Goal: Task Accomplishment & Management: Use online tool/utility

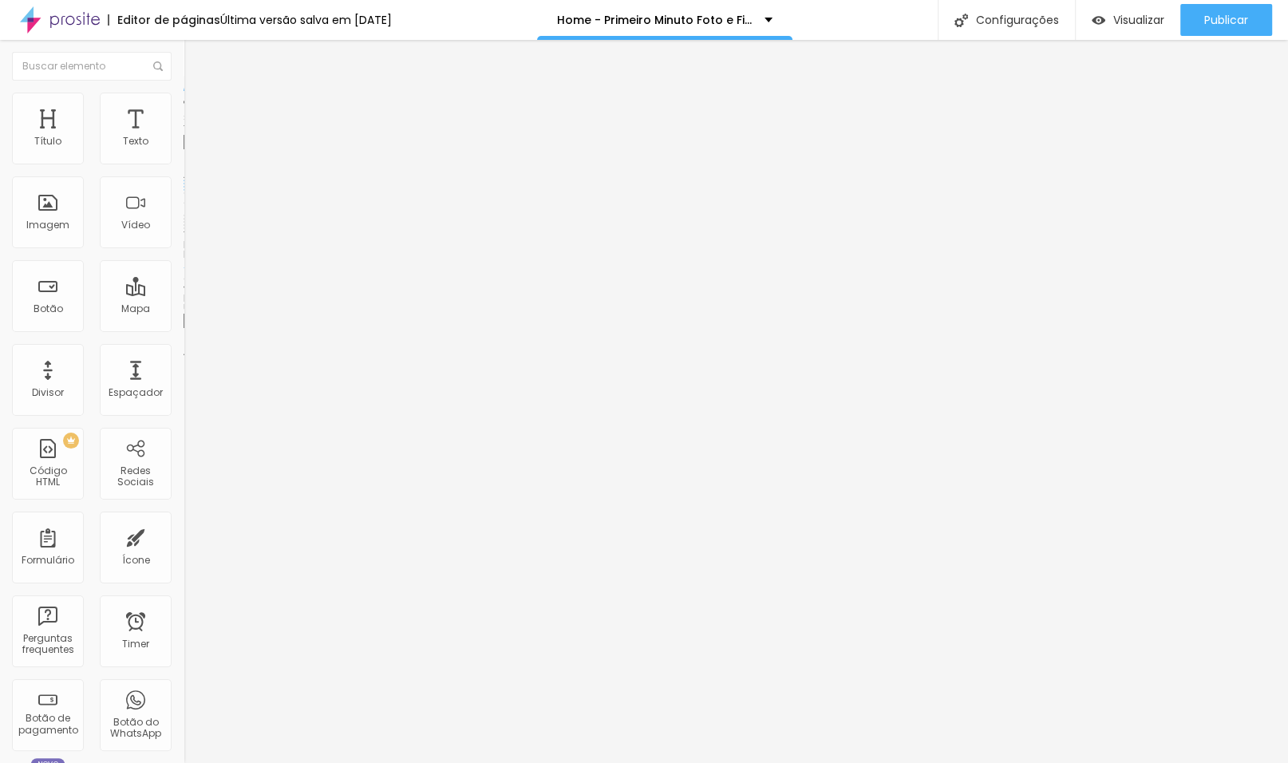
click at [184, 328] on input "/contato" at bounding box center [280, 321] width 192 height 16
paste input "[URL][DOMAIN_NAME]"
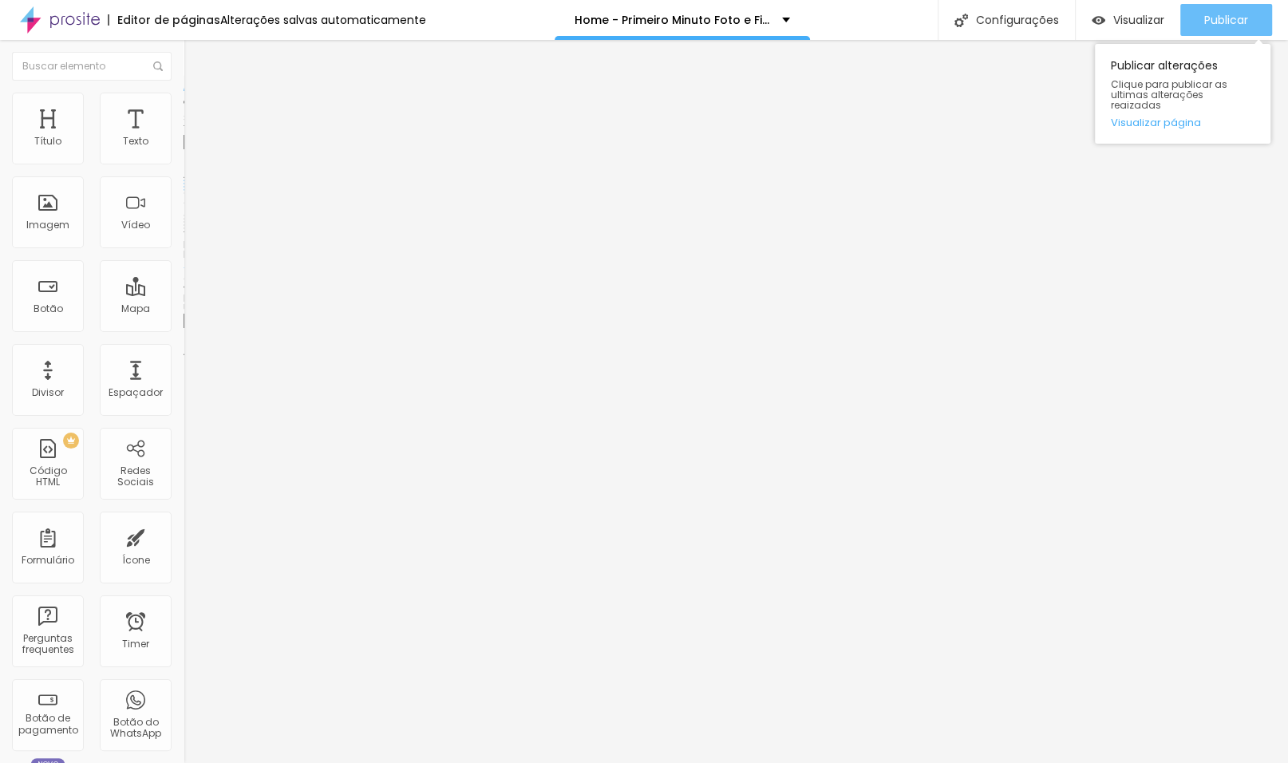
type input "[URL][DOMAIN_NAME]"
click at [1205, 33] on div "Publicar" at bounding box center [1226, 20] width 44 height 32
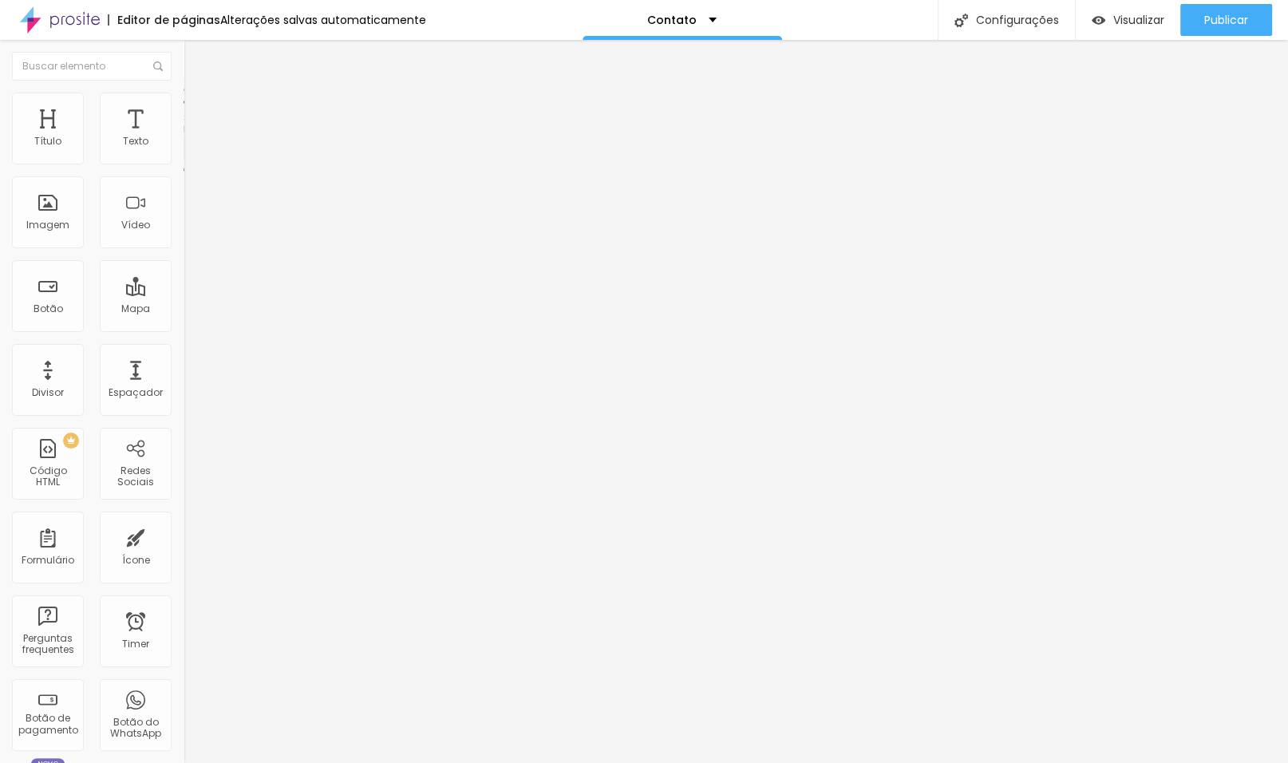
click at [194, 156] on div "Aplicação Mentoria" at bounding box center [275, 148] width 163 height 14
click at [184, 161] on img at bounding box center [189, 166] width 10 height 10
click at [194, 156] on div "Aplicação Mentoria" at bounding box center [275, 148] width 163 height 14
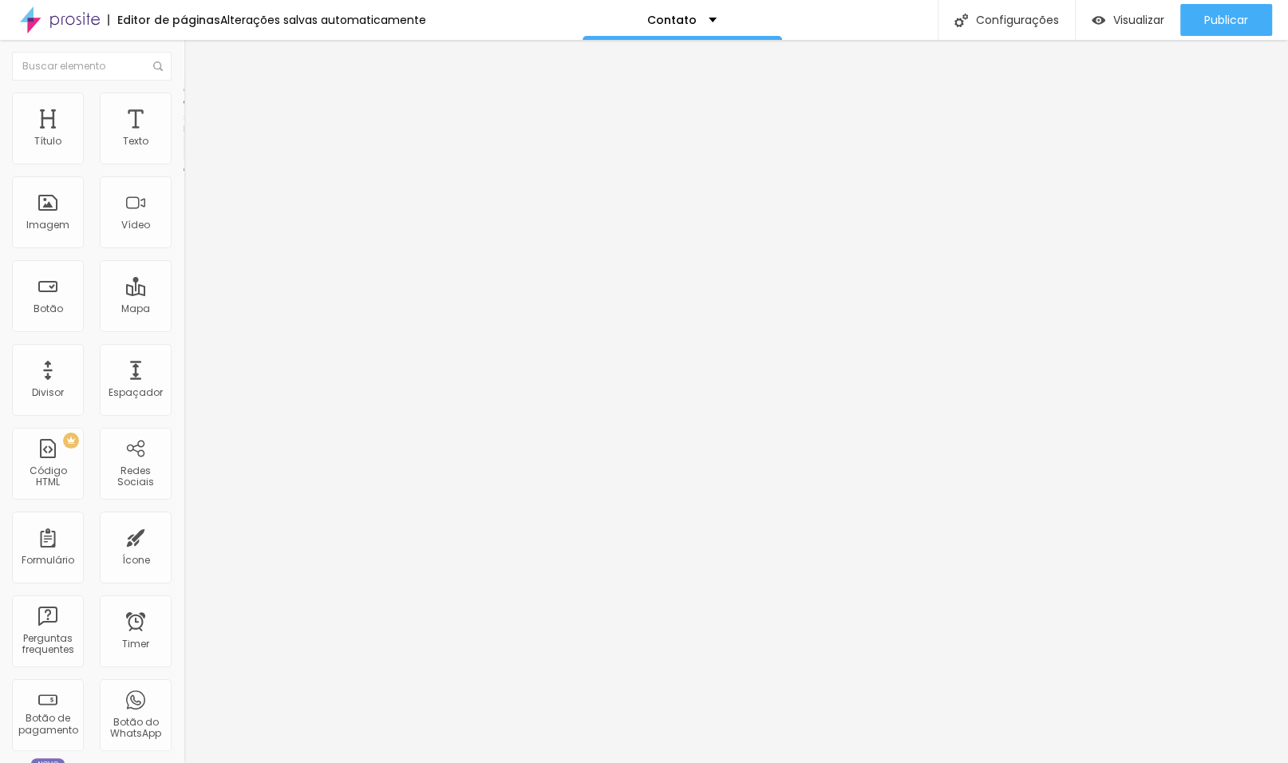
click at [184, 160] on span at bounding box center [189, 167] width 10 height 14
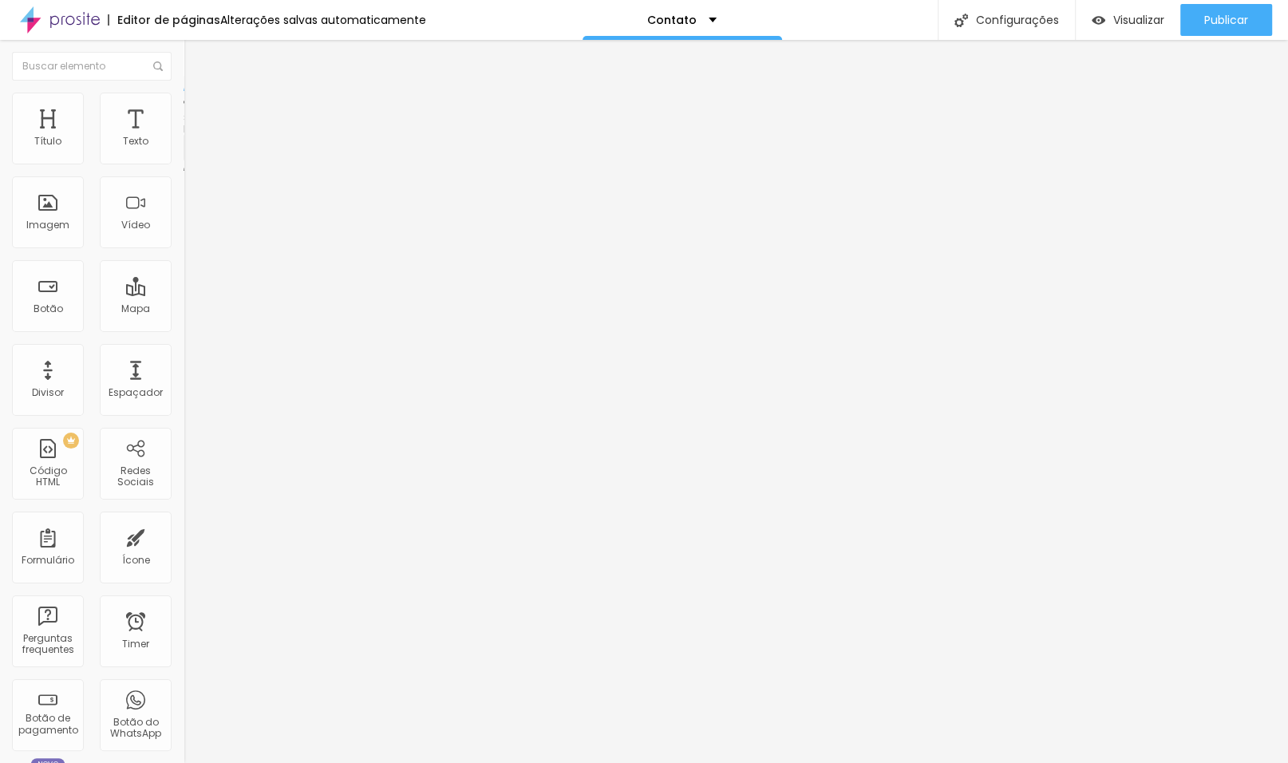
scroll to position [189, 0]
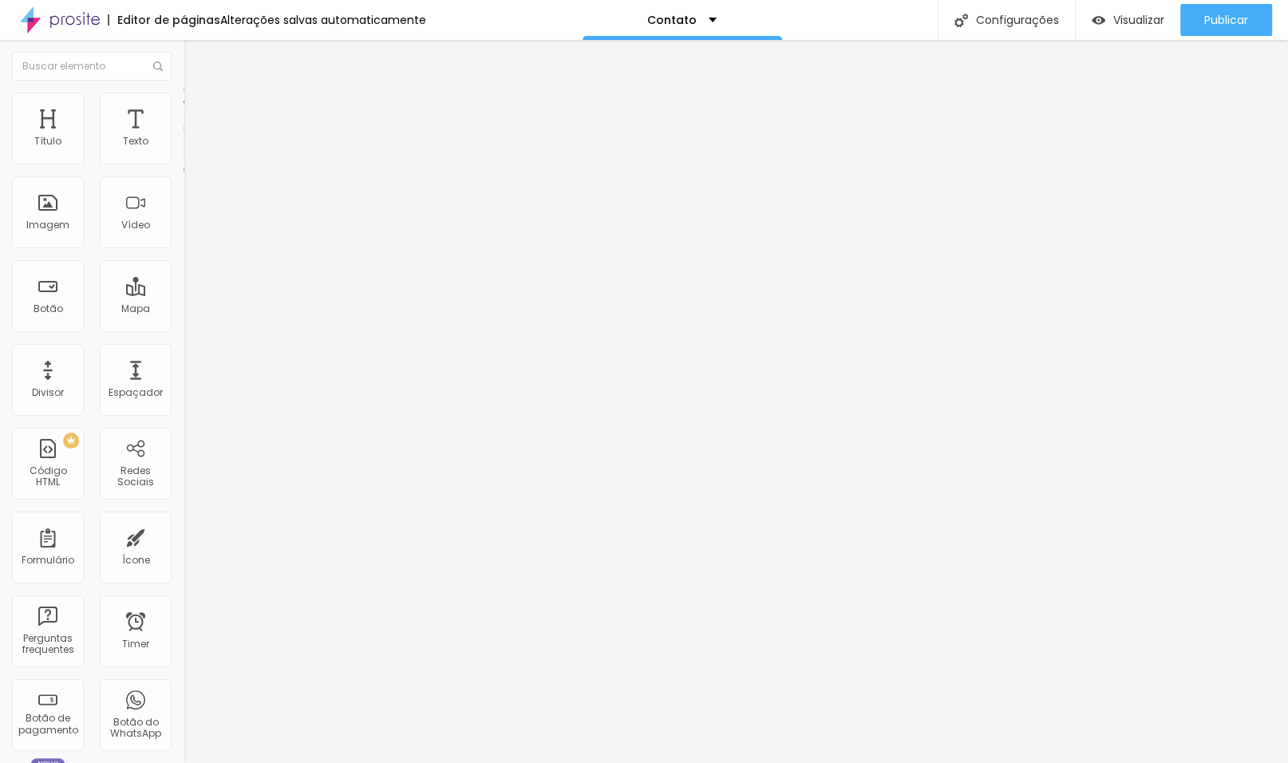
click at [194, 156] on div "Aplicação Mentoria" at bounding box center [275, 148] width 163 height 14
click at [194, 156] on div "Material Aula 01" at bounding box center [275, 148] width 163 height 14
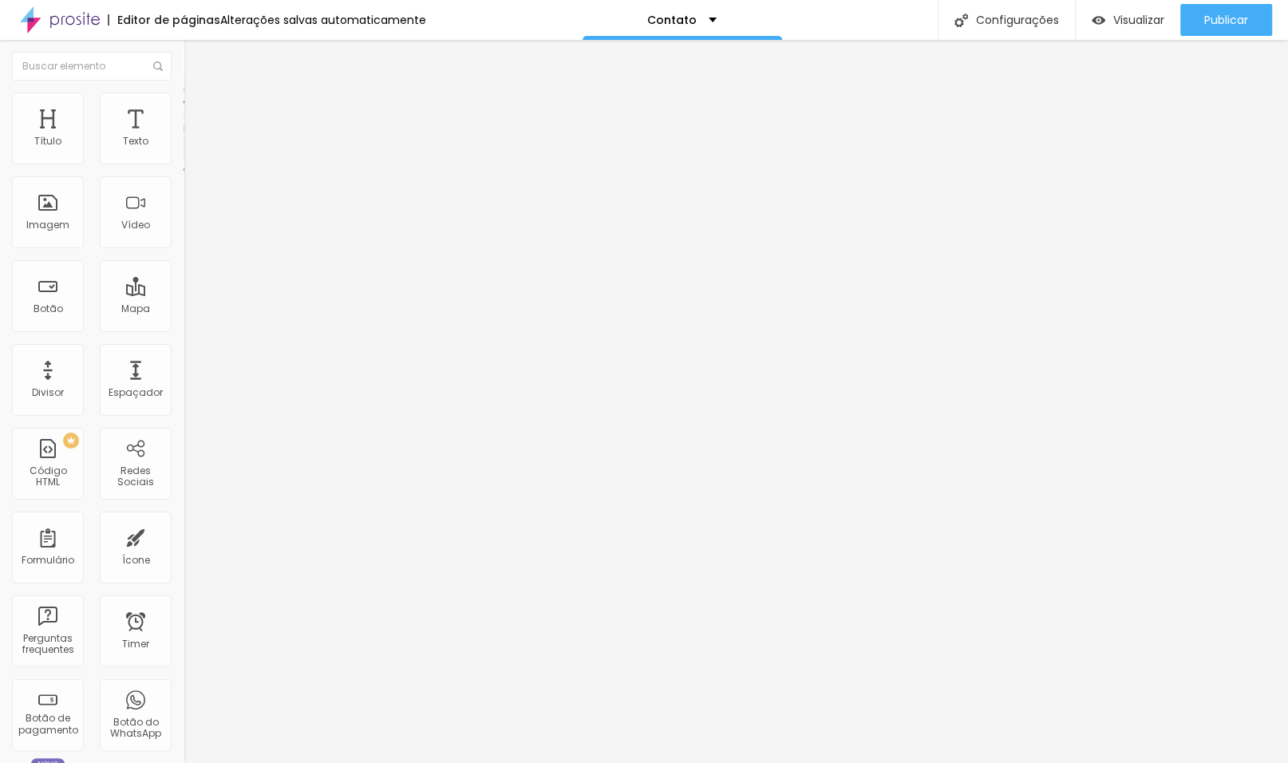
click at [198, 110] on span "Estilo" at bounding box center [210, 104] width 25 height 14
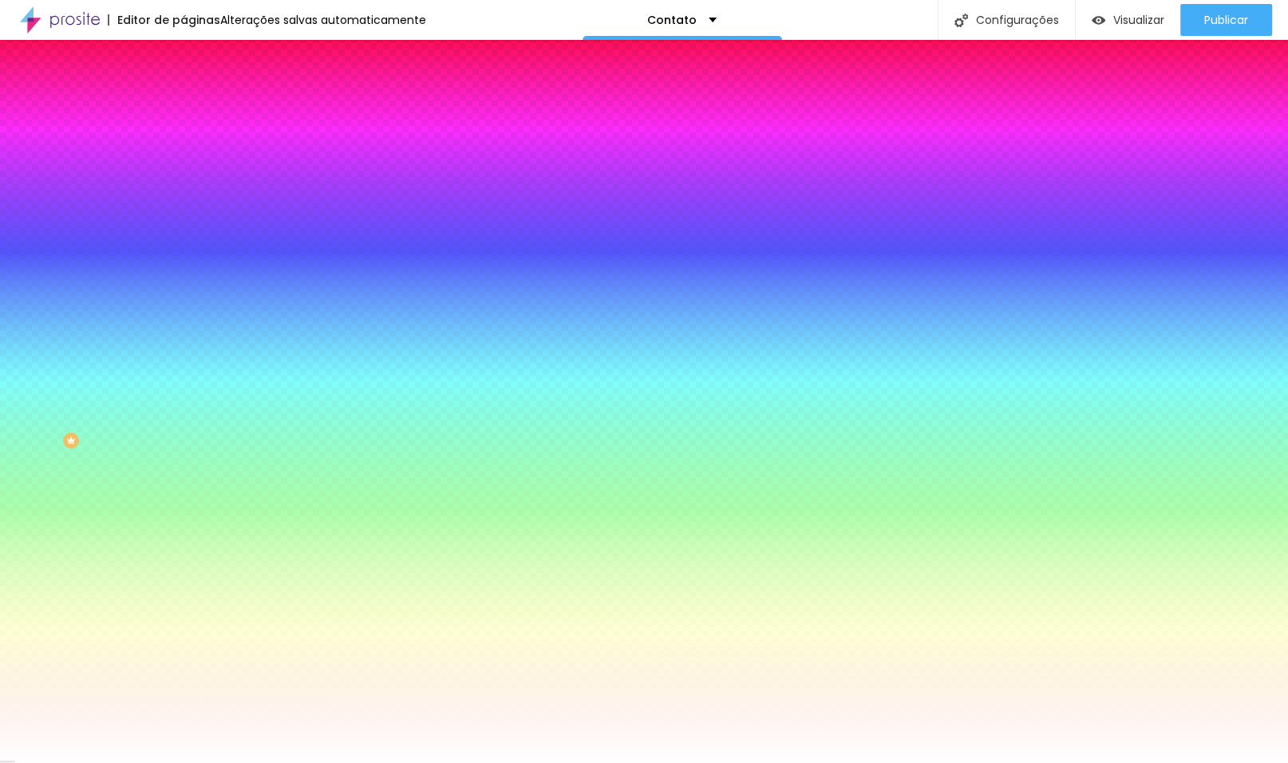
click at [198, 113] on span "Avançado" at bounding box center [224, 120] width 53 height 14
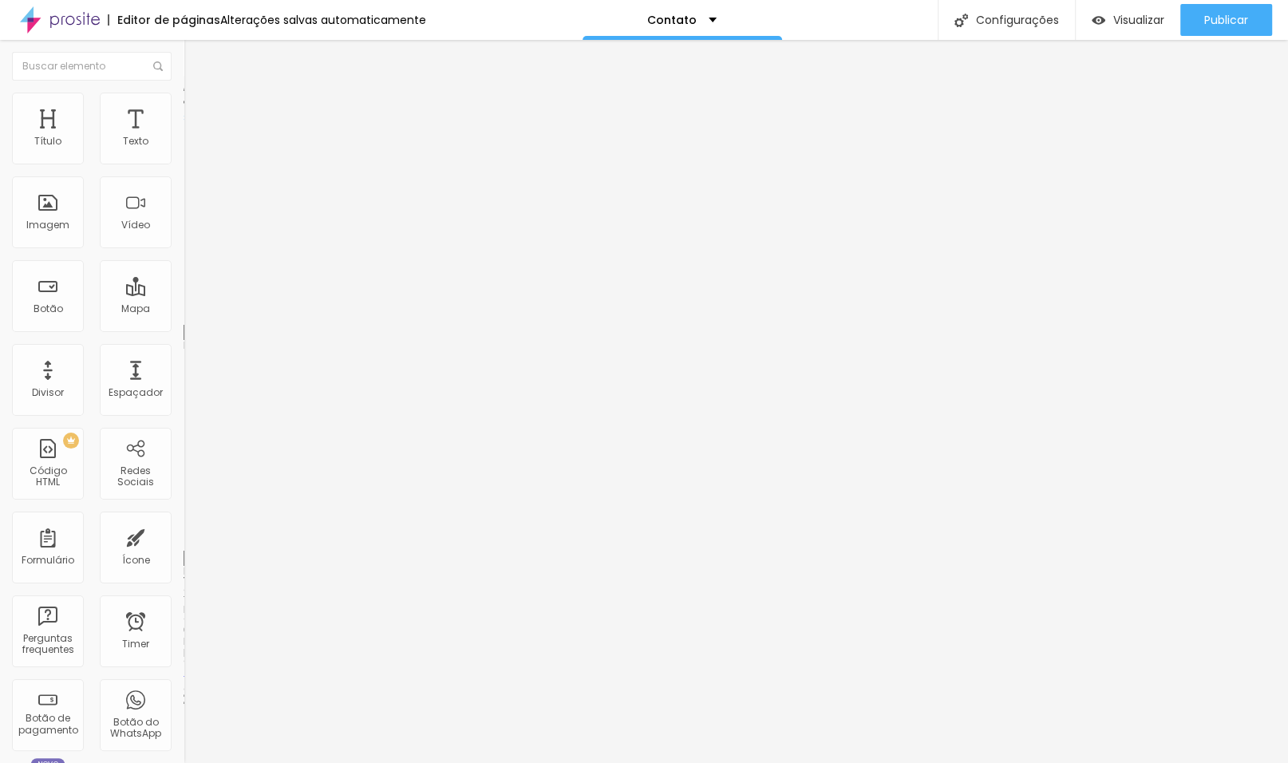
click at [198, 110] on span "Estilo" at bounding box center [210, 104] width 25 height 14
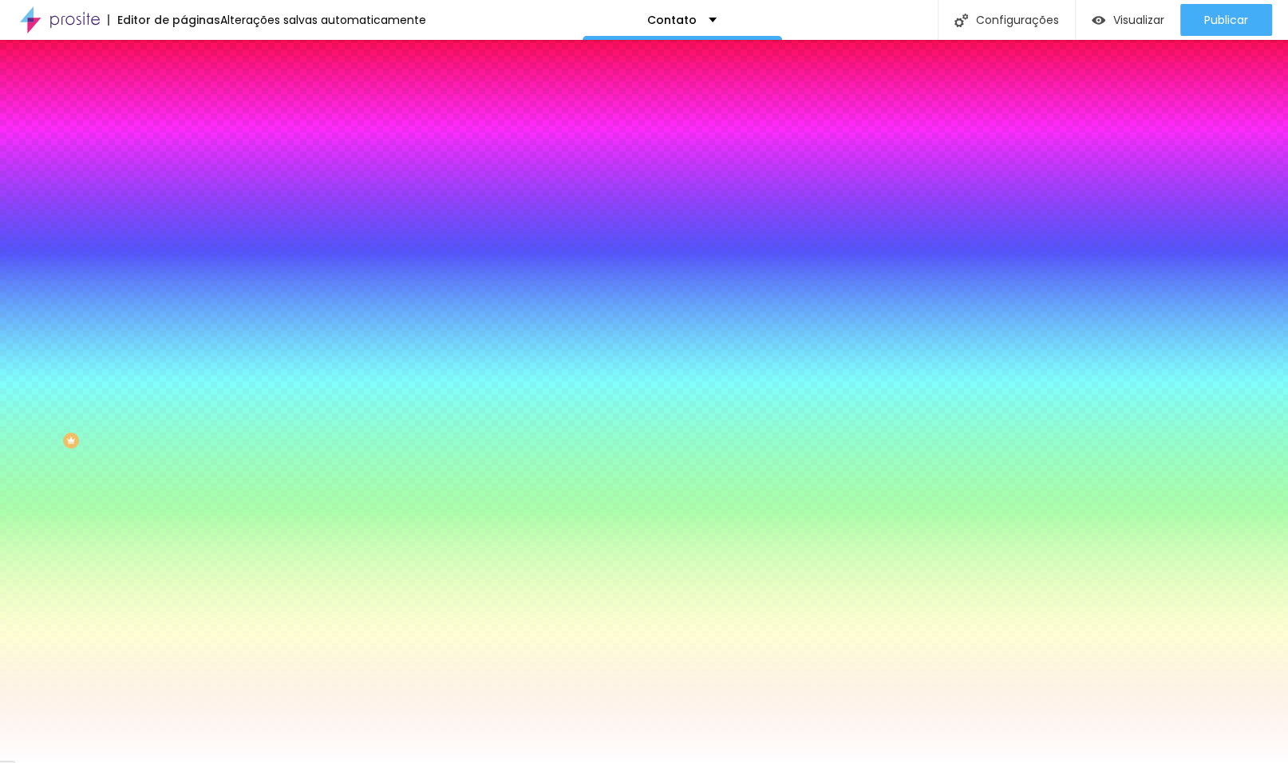
click at [198, 113] on span "Avançado" at bounding box center [224, 120] width 53 height 14
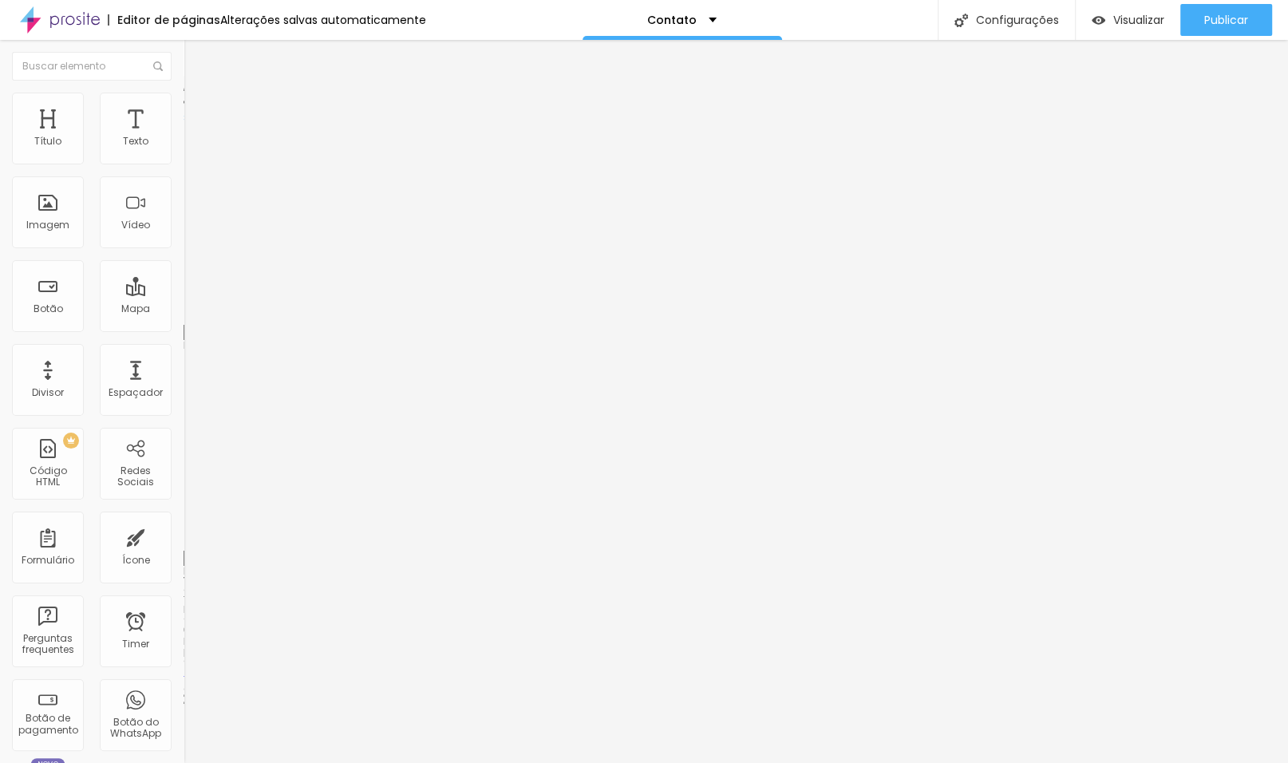
click at [198, 110] on span "Estilo" at bounding box center [210, 104] width 25 height 14
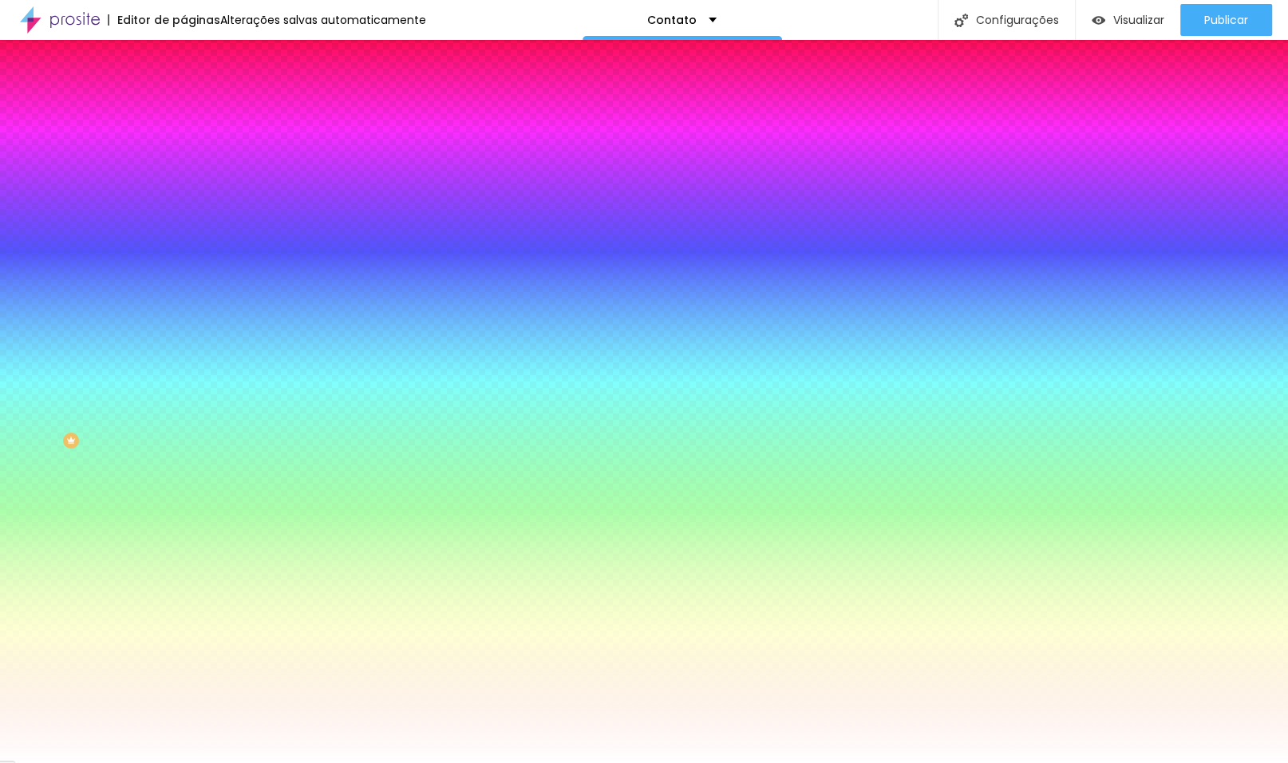
click at [198, 94] on span "Conteúdo" at bounding box center [222, 88] width 49 height 14
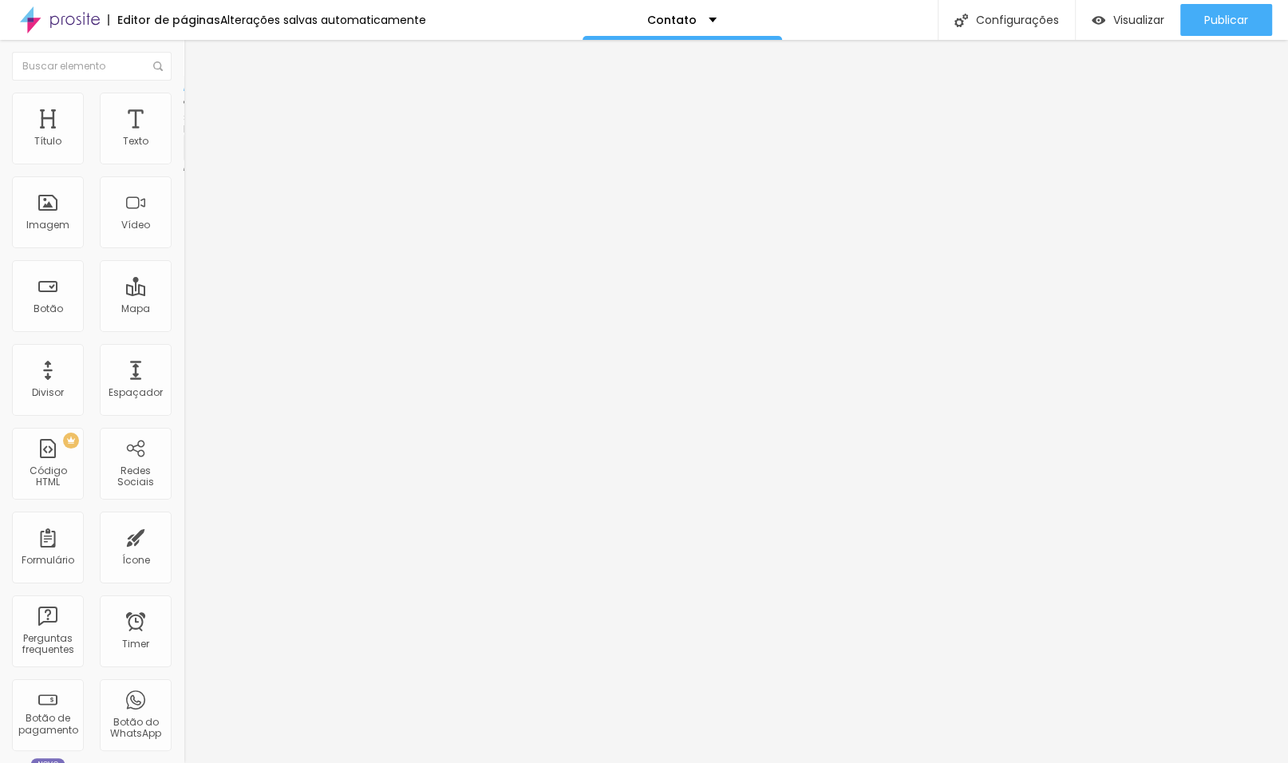
click at [194, 156] on div "Lead Guia de Poses" at bounding box center [275, 148] width 163 height 14
click at [184, 161] on img at bounding box center [189, 166] width 10 height 10
drag, startPoint x: 391, startPoint y: 369, endPoint x: 473, endPoint y: 369, distance: 82.2
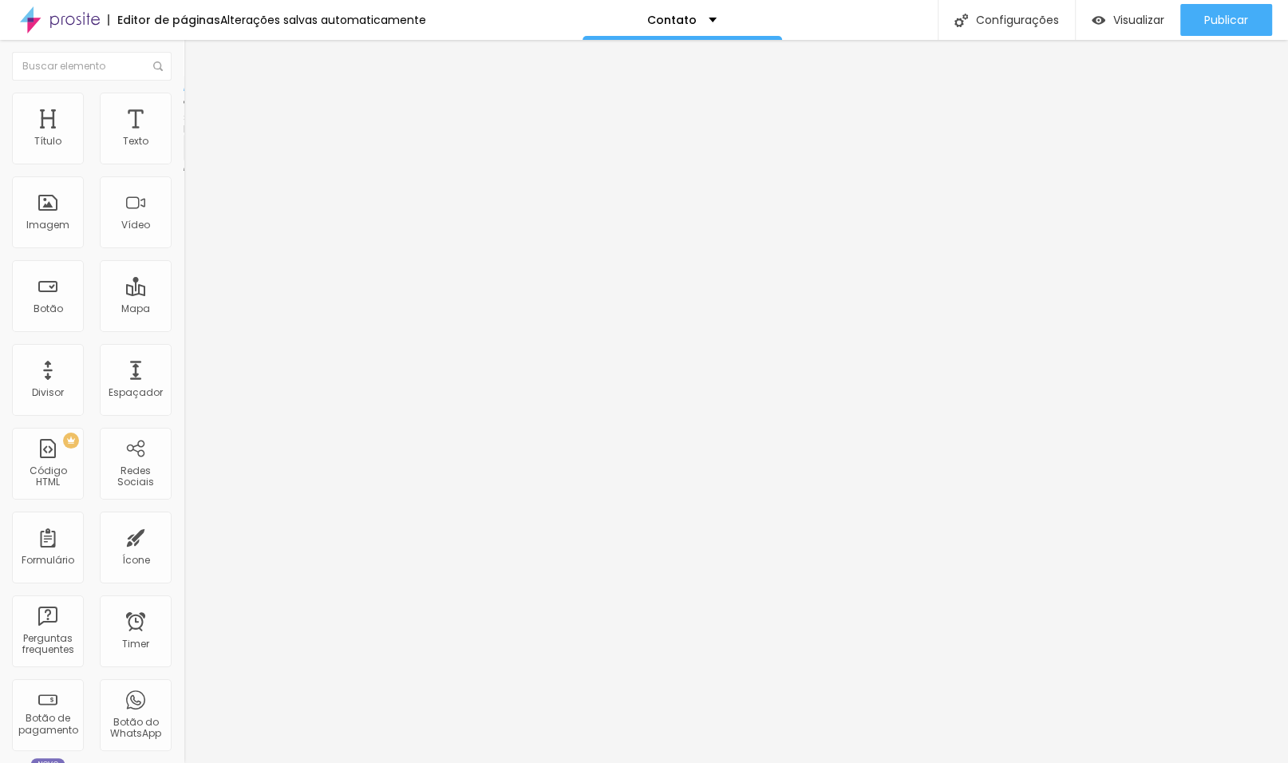
type input "/o-que-fazemos"
type input "ABRIR PROPOSTA"
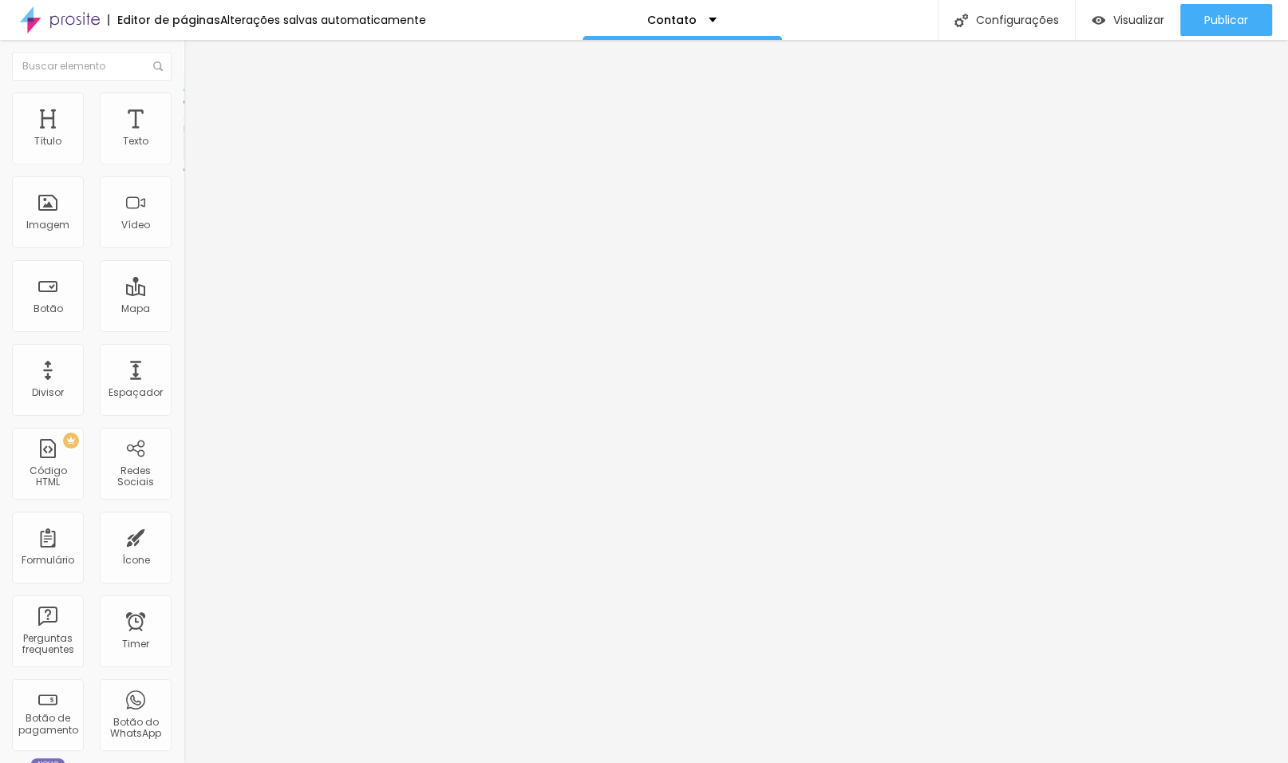
scroll to position [0, 0]
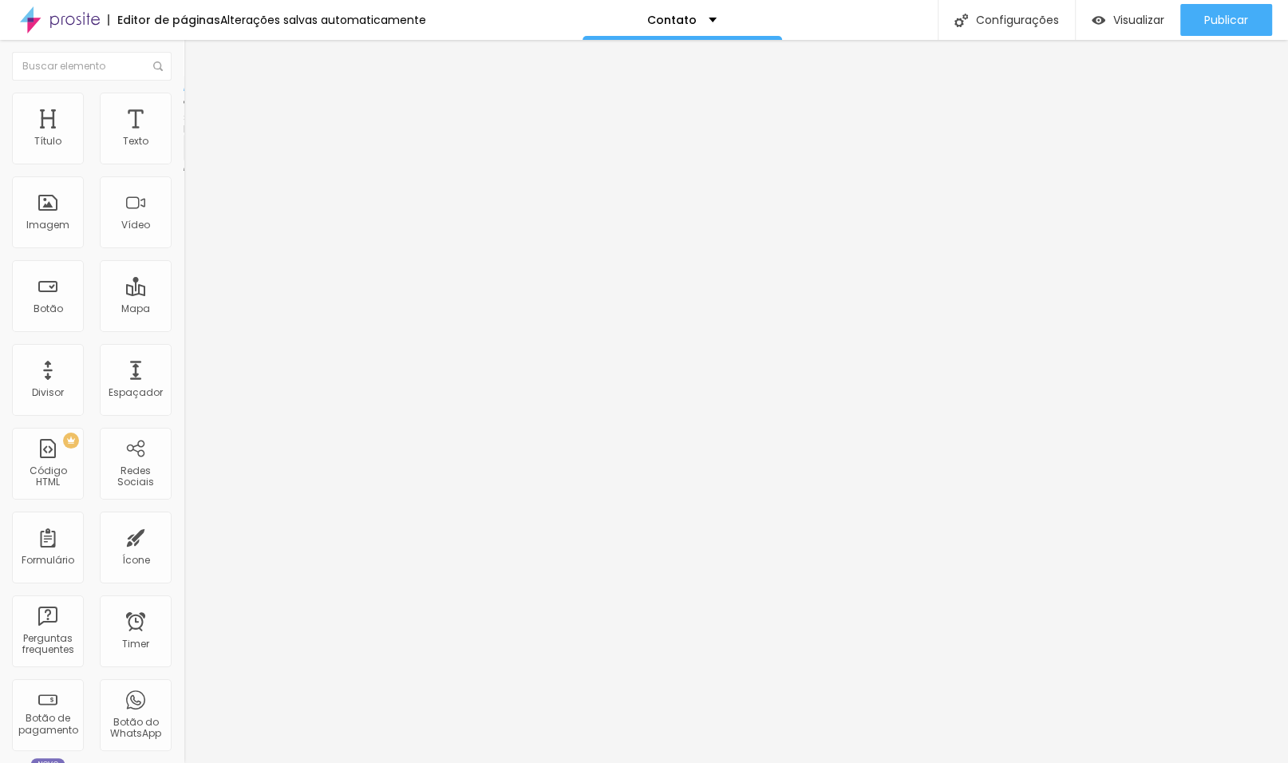
type input "Nome"
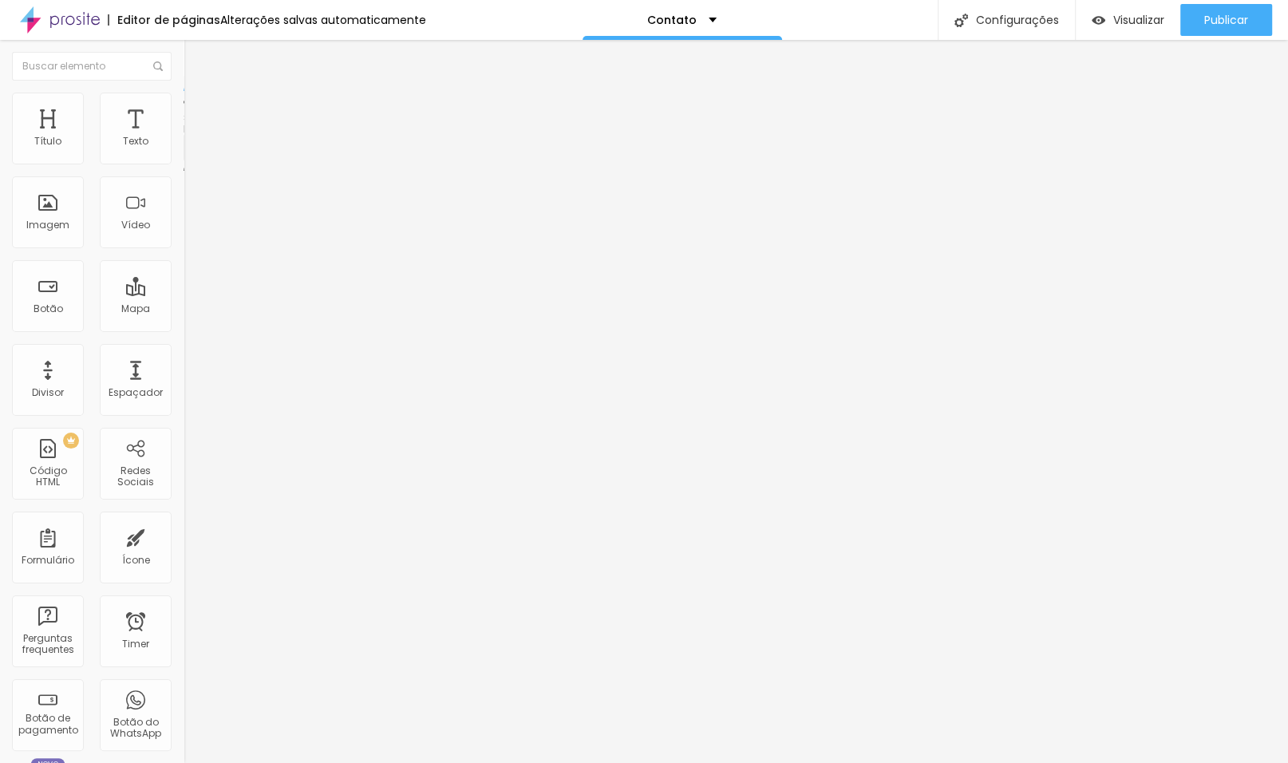
type input "Ensaio Gestante"
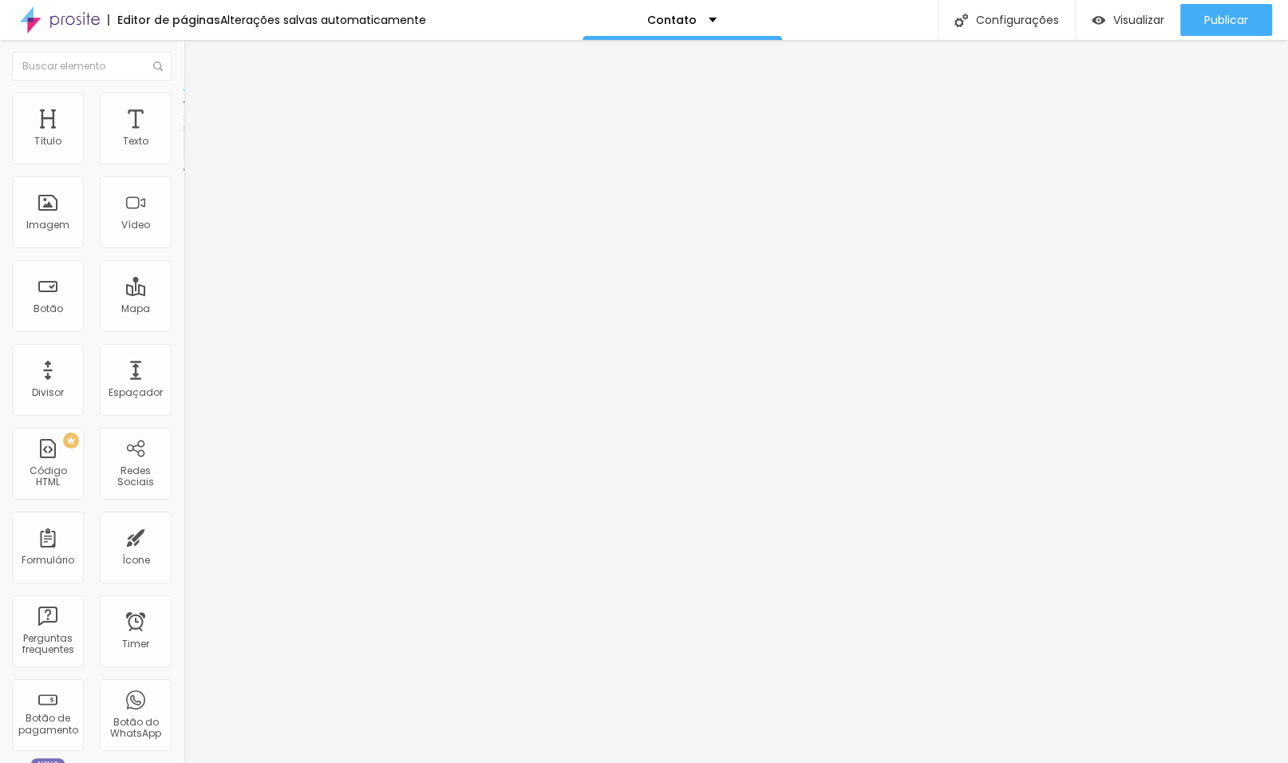
scroll to position [218, 0]
type input "Bebê e Família"
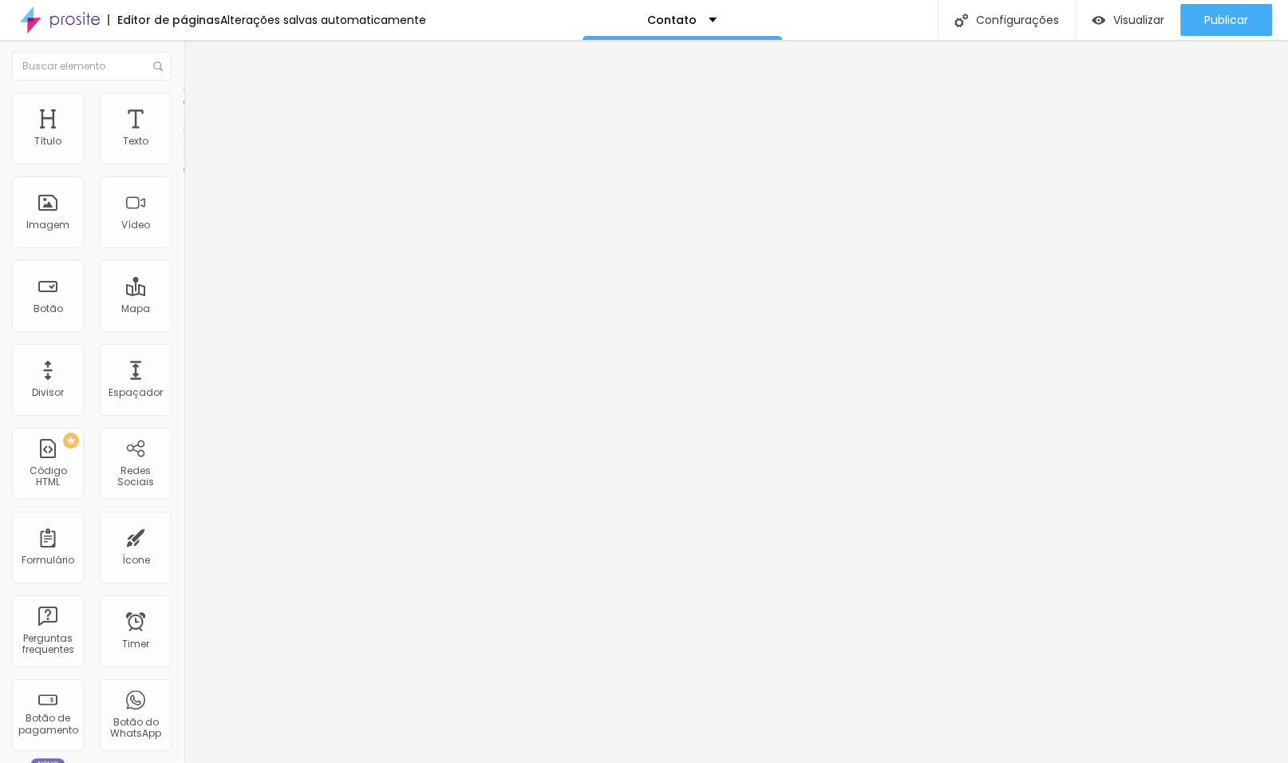
type input "Partos"
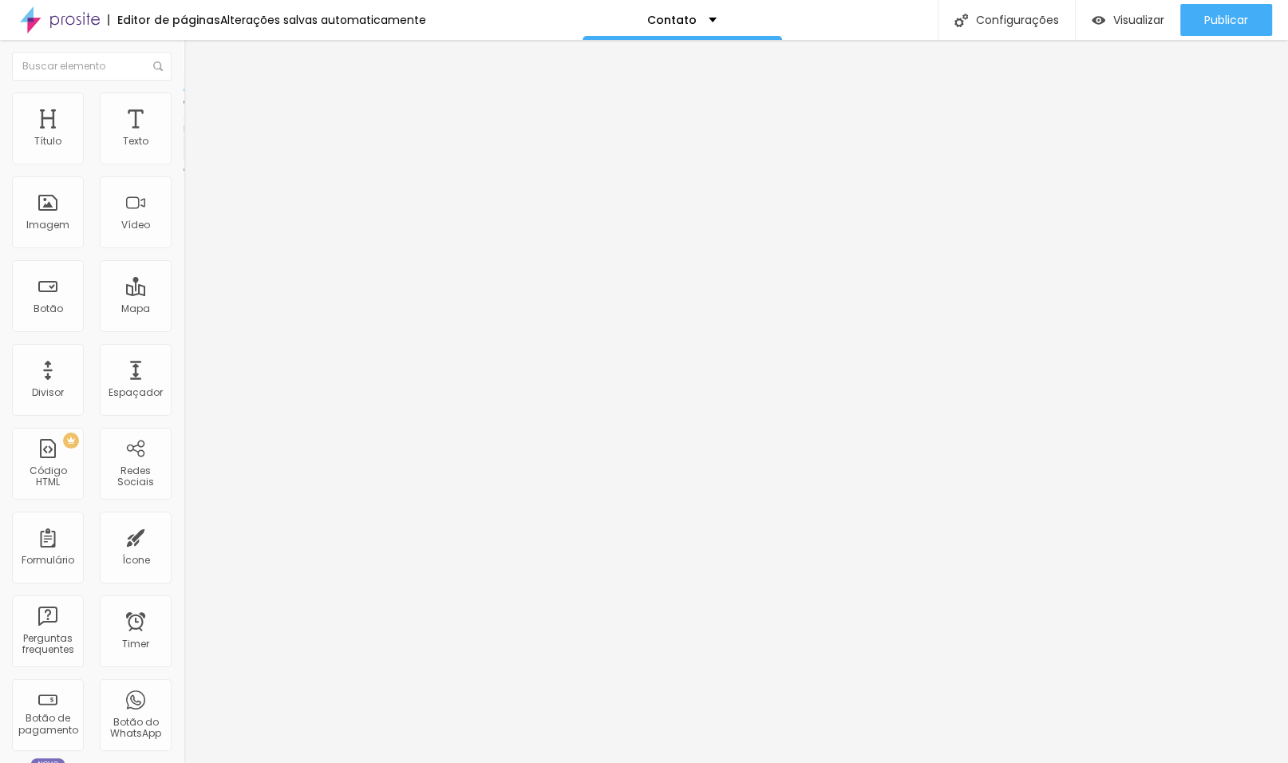
type input "Pacotes"
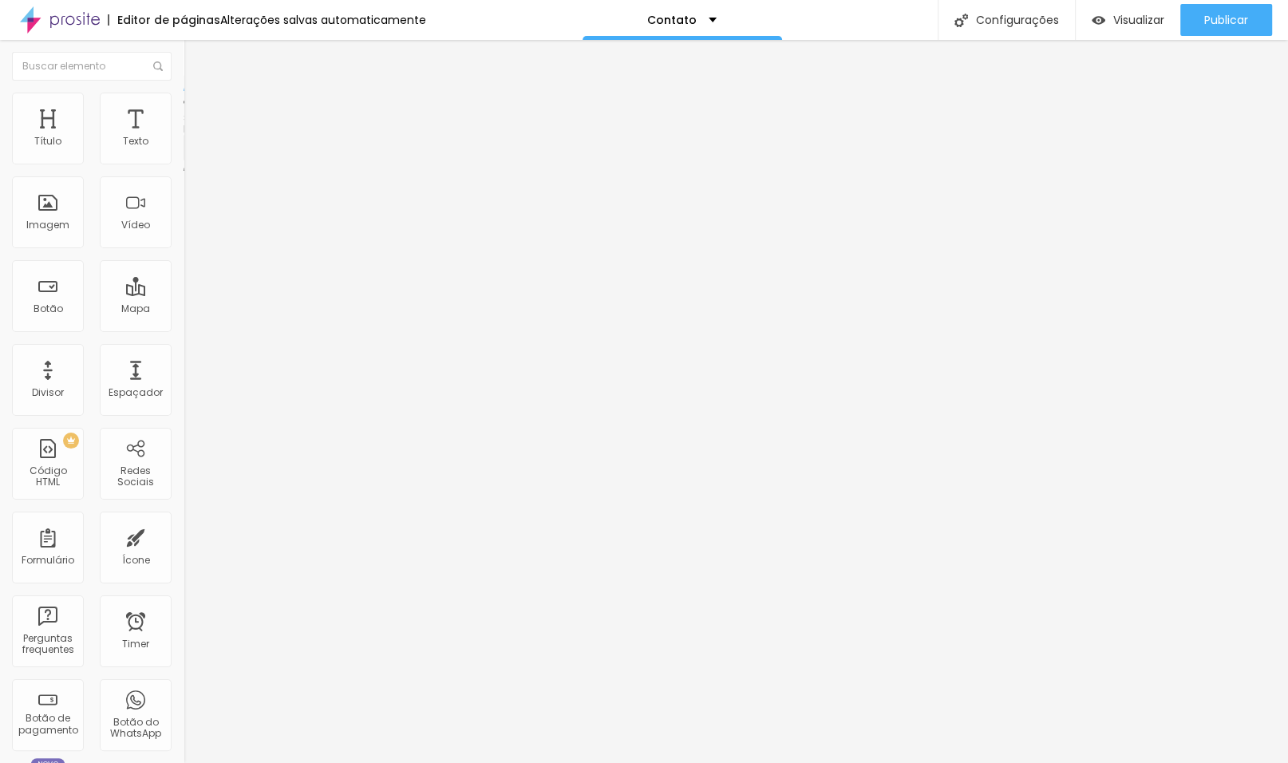
type input "Casamento"
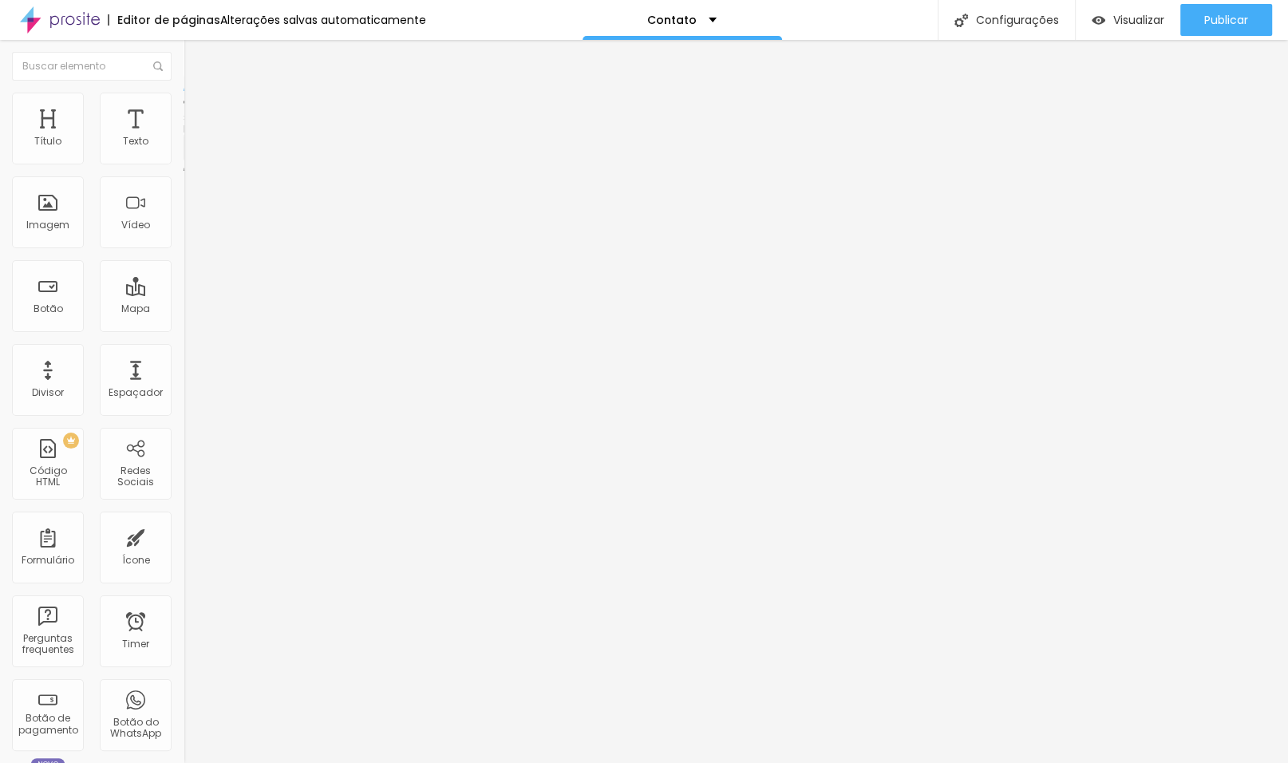
type input "Chá Revelação"
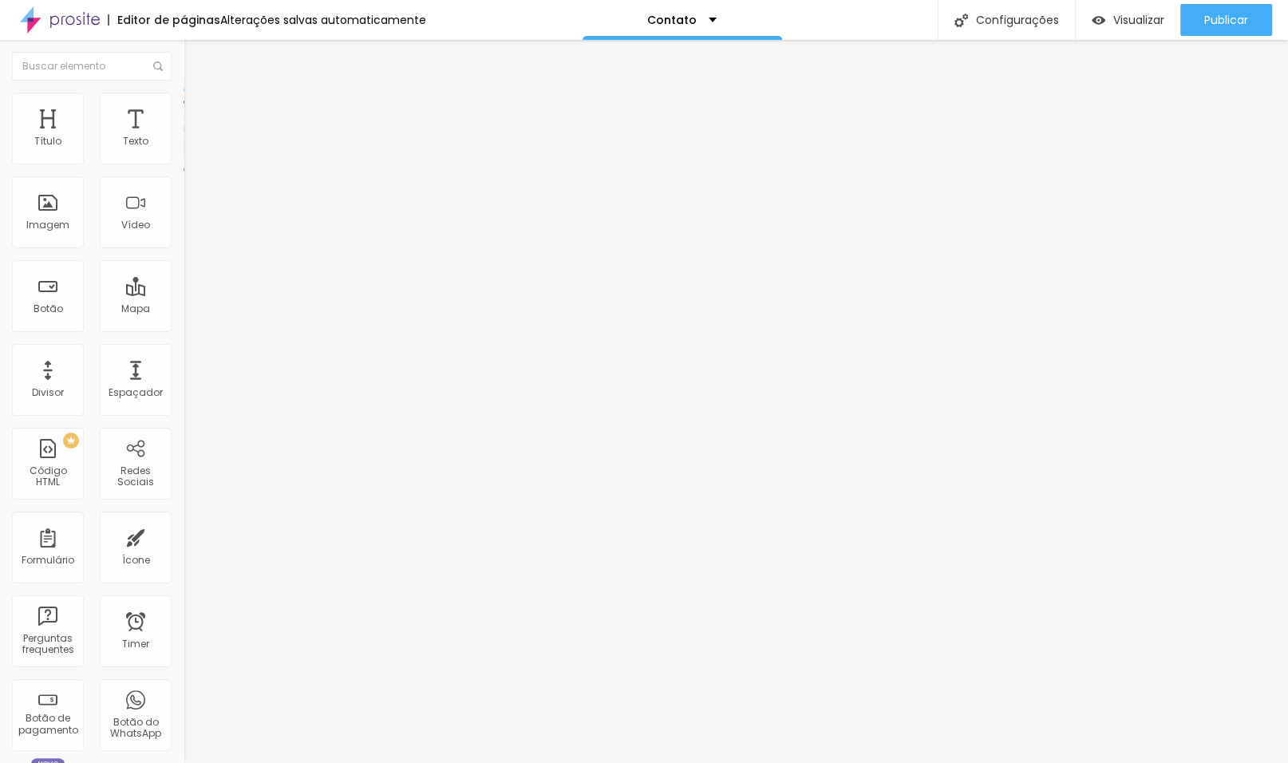
type input "Batizado e Festas"
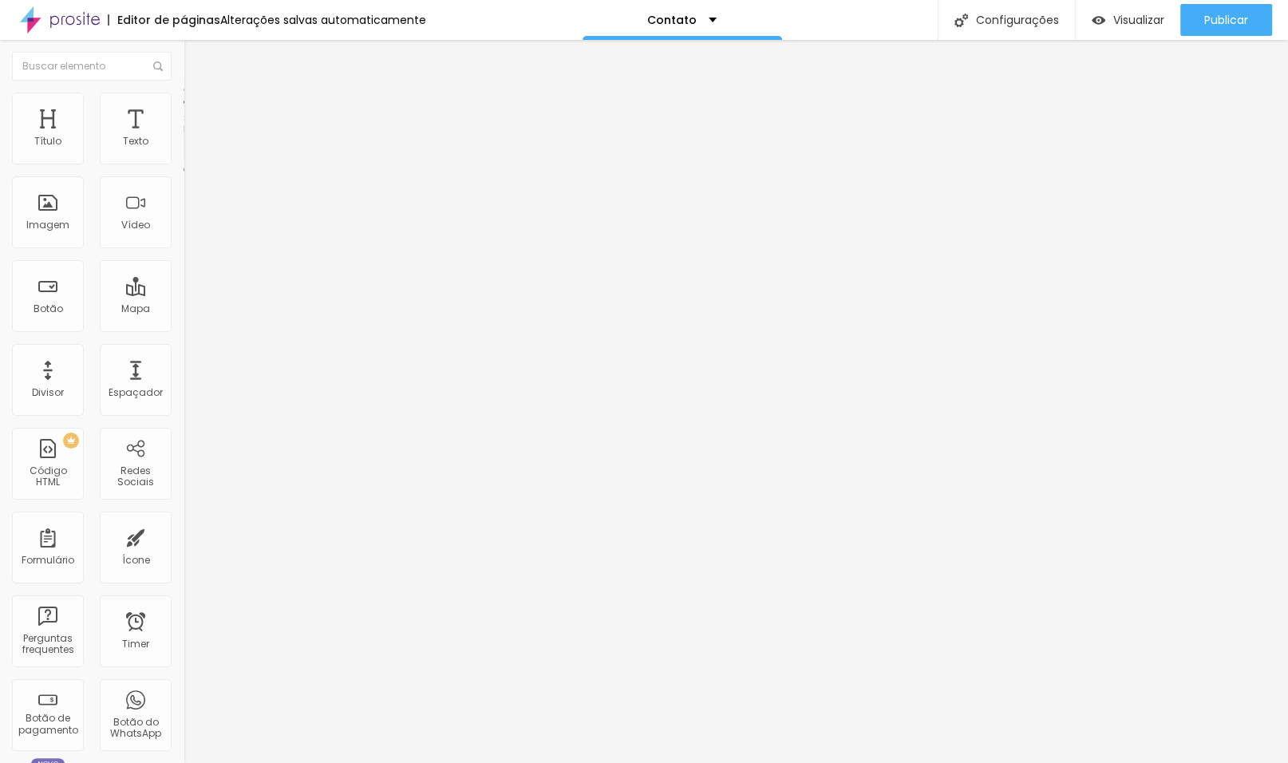
type input "Parto"
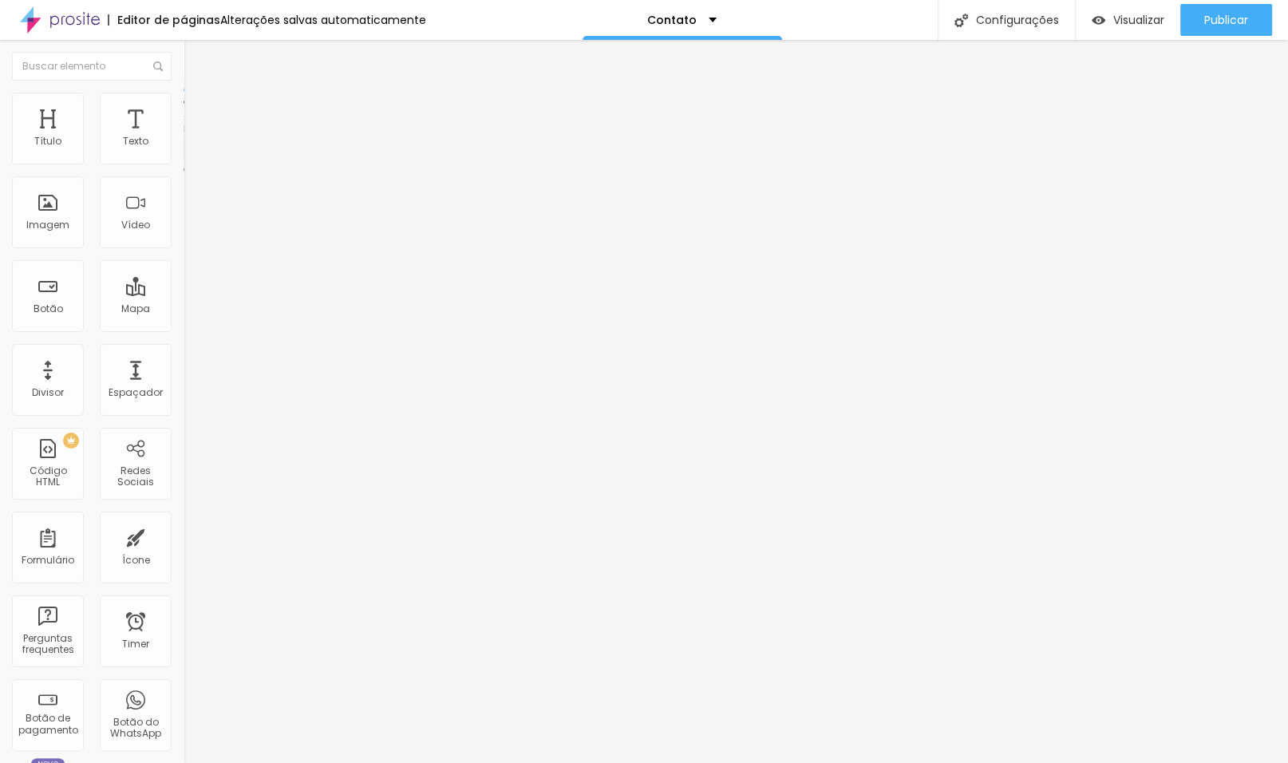
type input "Marca Pessoal"
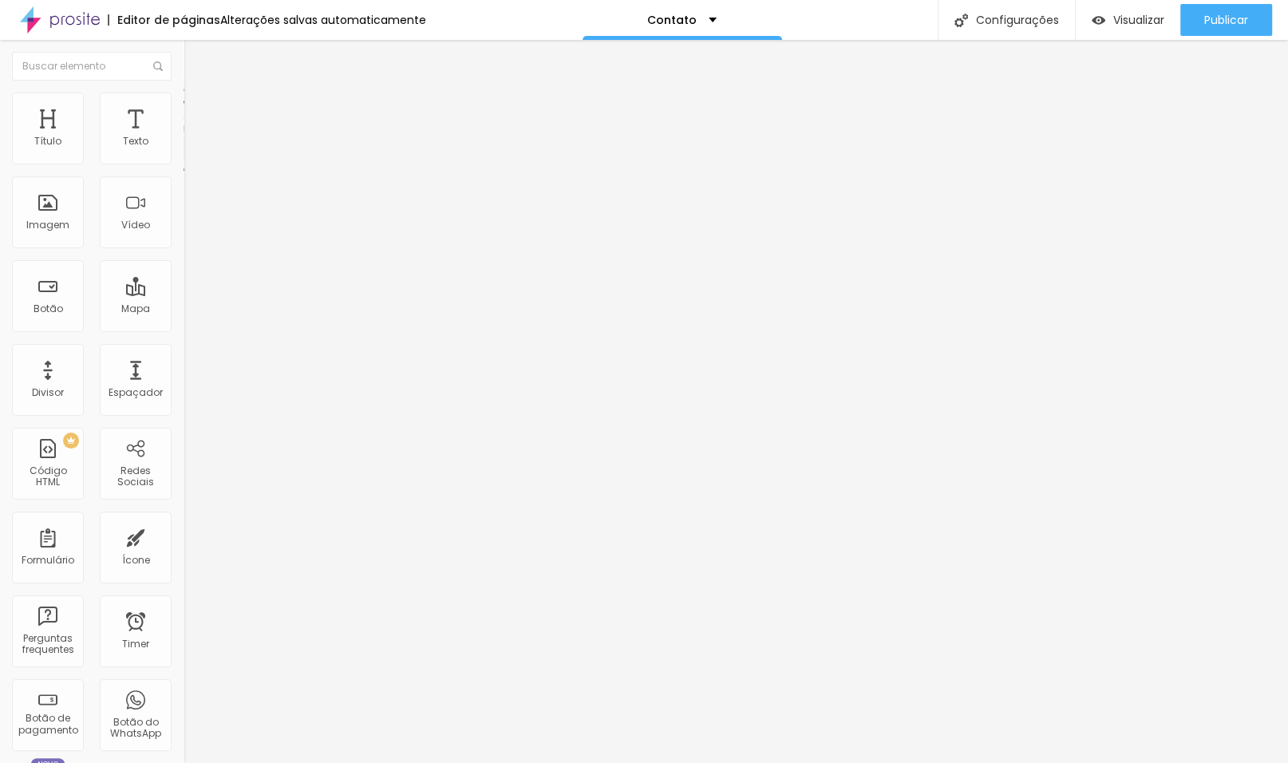
type input "Fazer parte da Equipe"
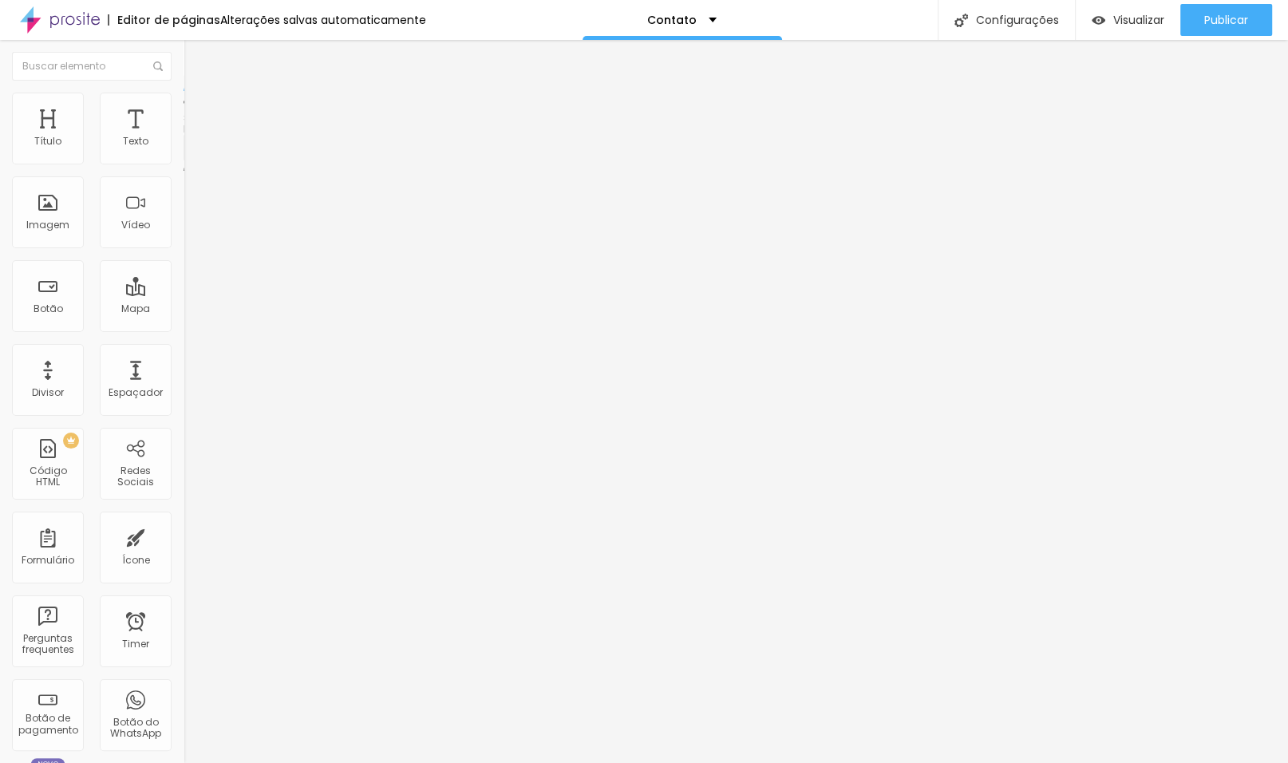
type input "Álbuns"
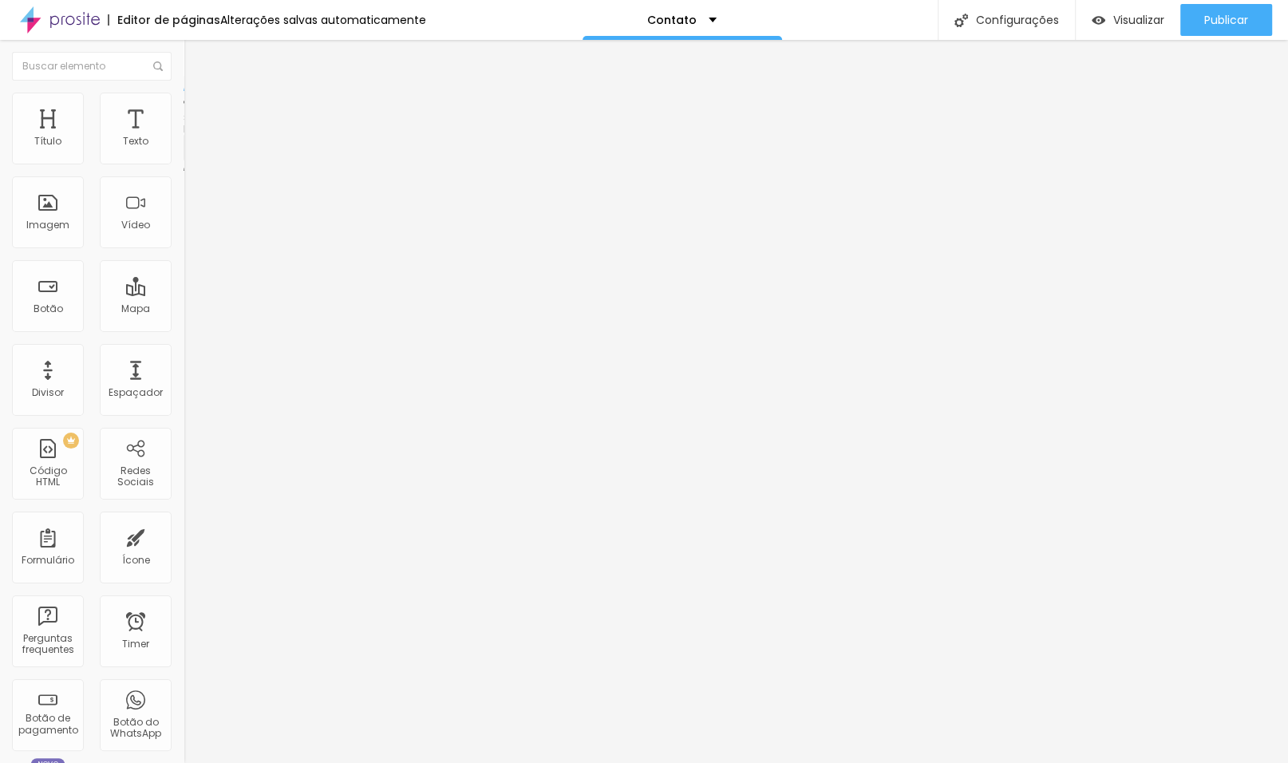
type input "Meu interesse é:"
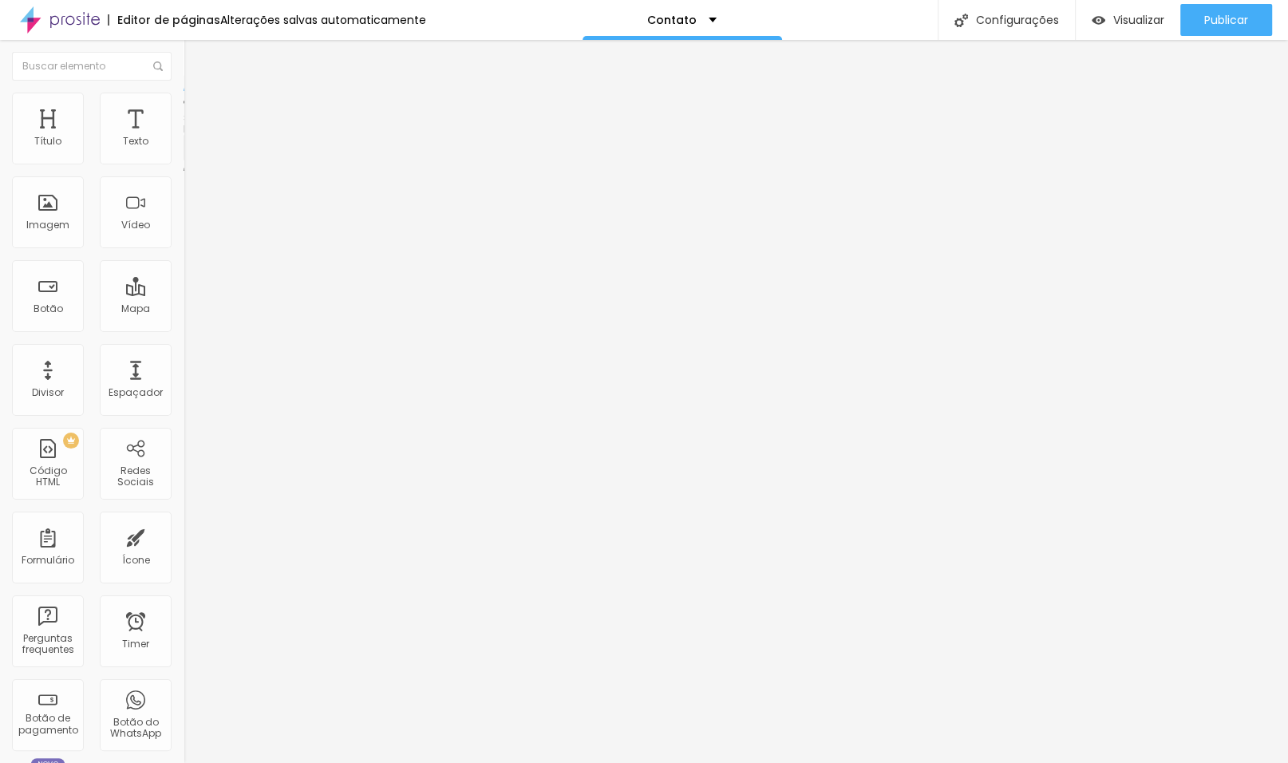
click at [184, 161] on img at bounding box center [189, 166] width 10 height 10
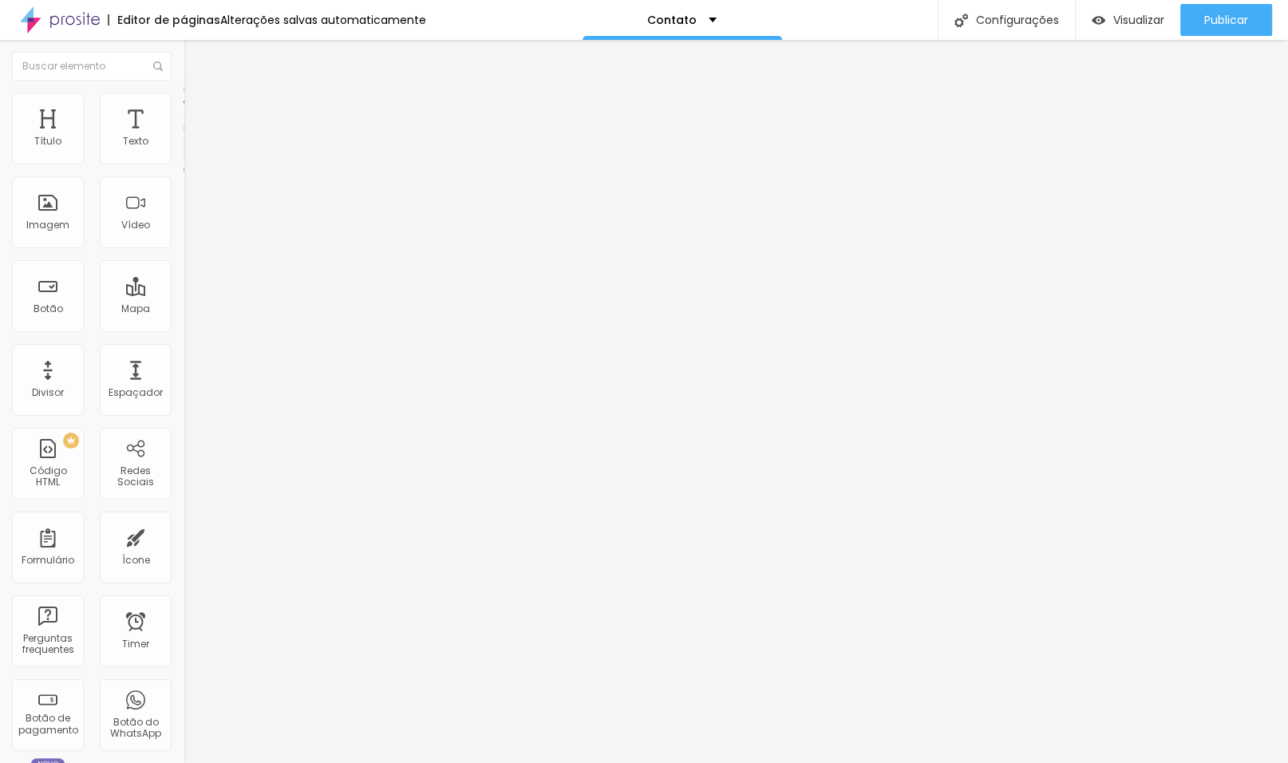
scroll to position [658, 0]
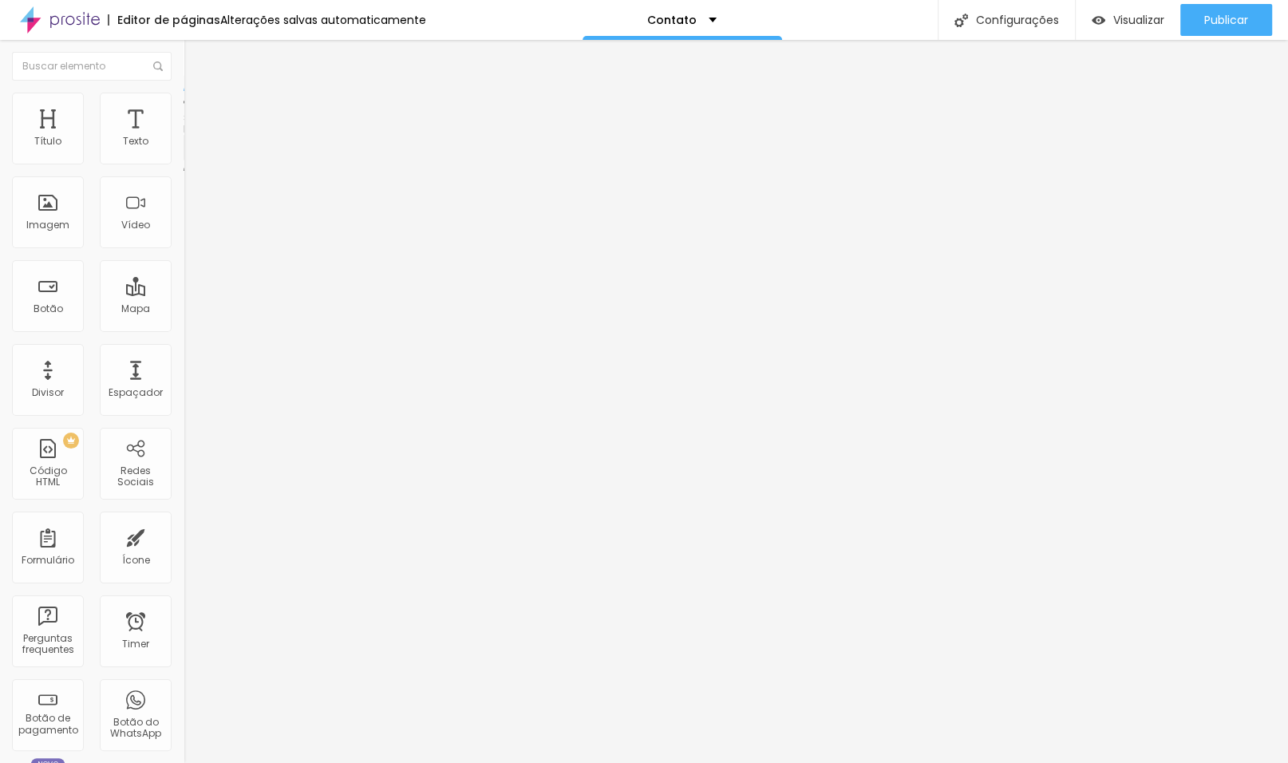
paste input "Ensaio Gestante"
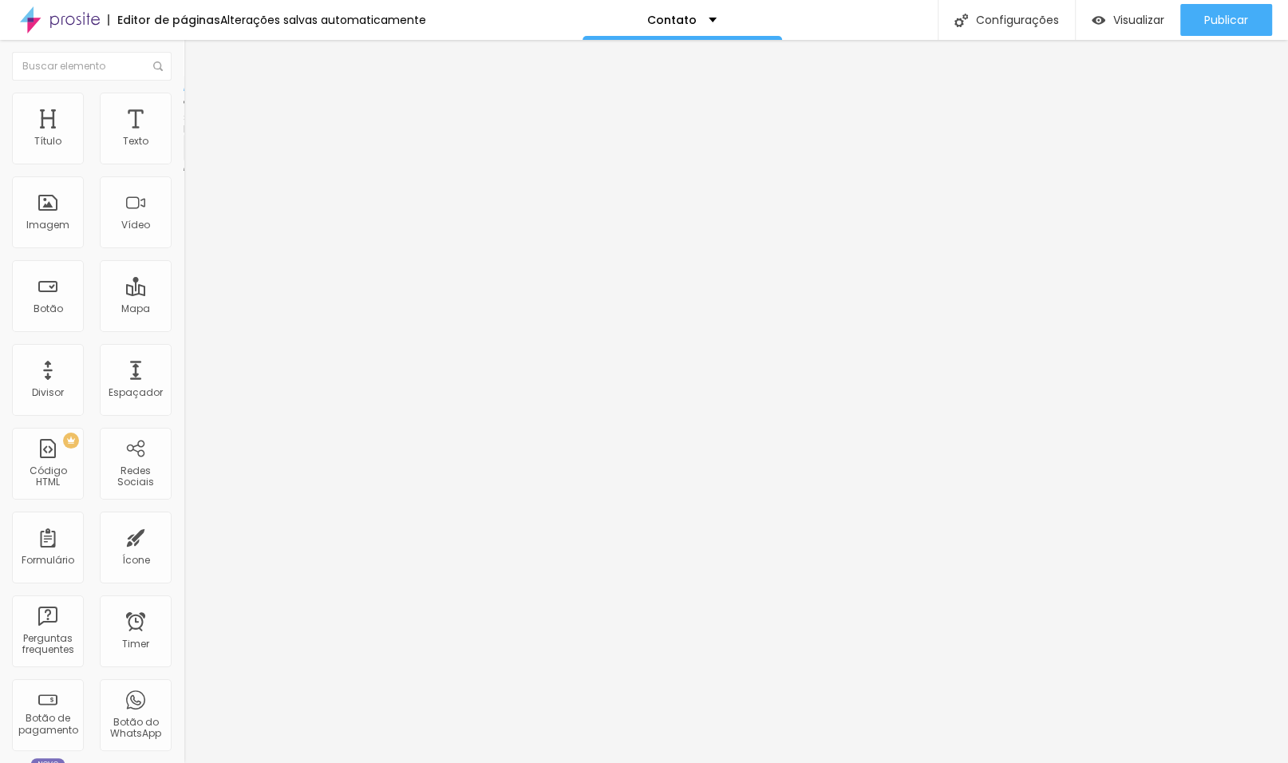
type input "Ensaio Gestante"
drag, startPoint x: 499, startPoint y: 464, endPoint x: 402, endPoint y: 464, distance: 96.6
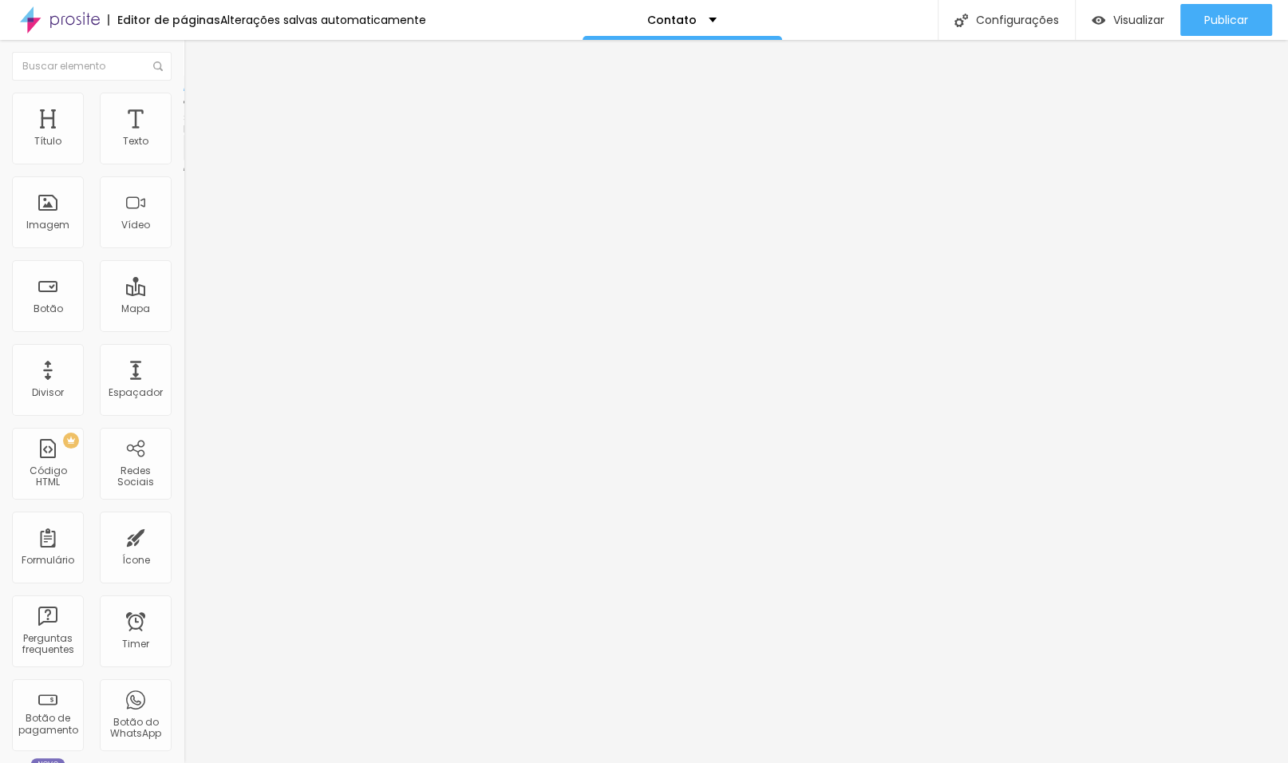
drag, startPoint x: 518, startPoint y: 558, endPoint x: 442, endPoint y: 560, distance: 75.8
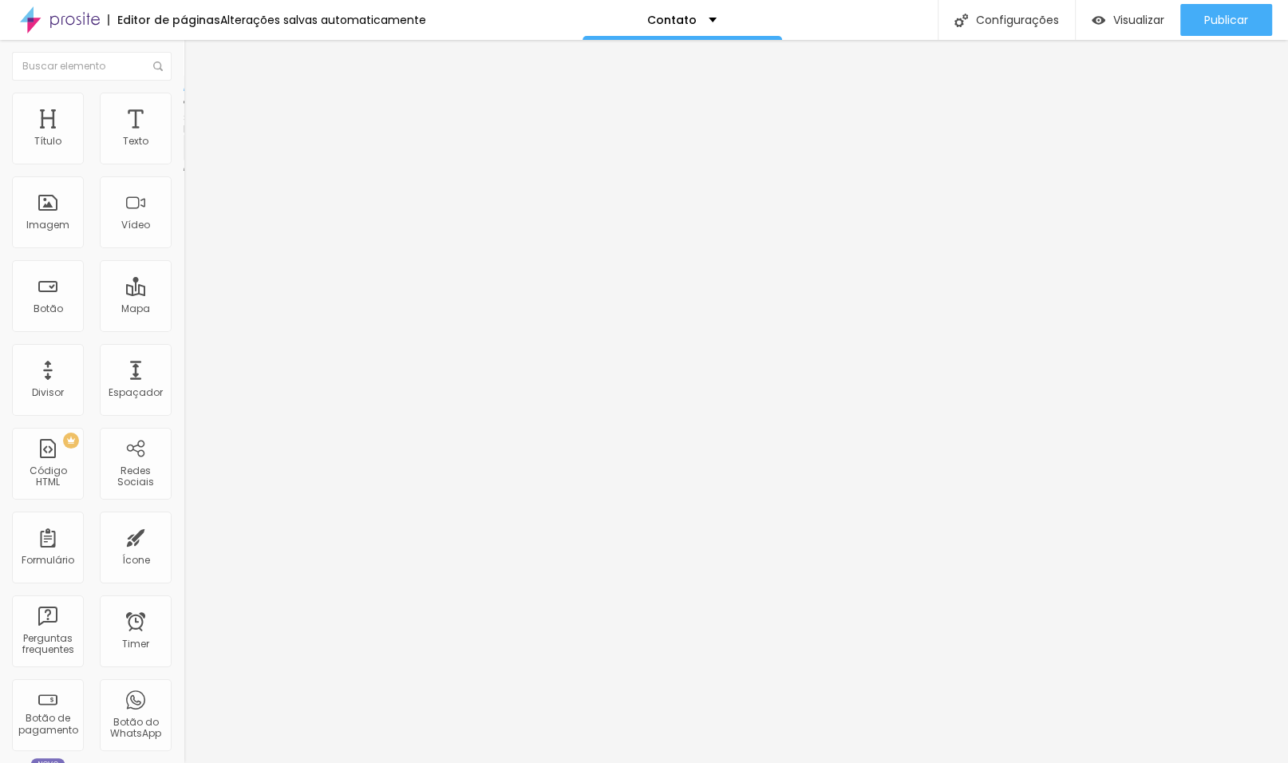
paste input "Bebê e Família"
type input "Bebê e Família"
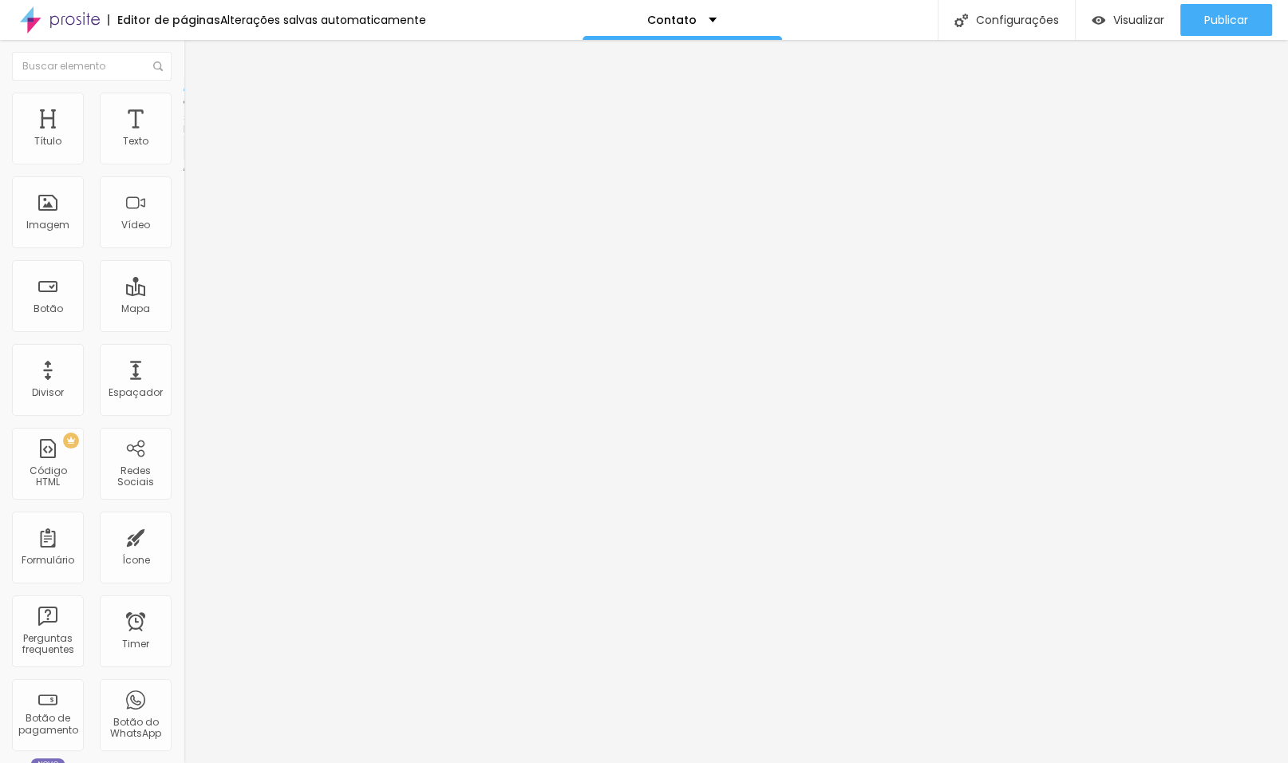
paste input "Parto"
type input "Parto"
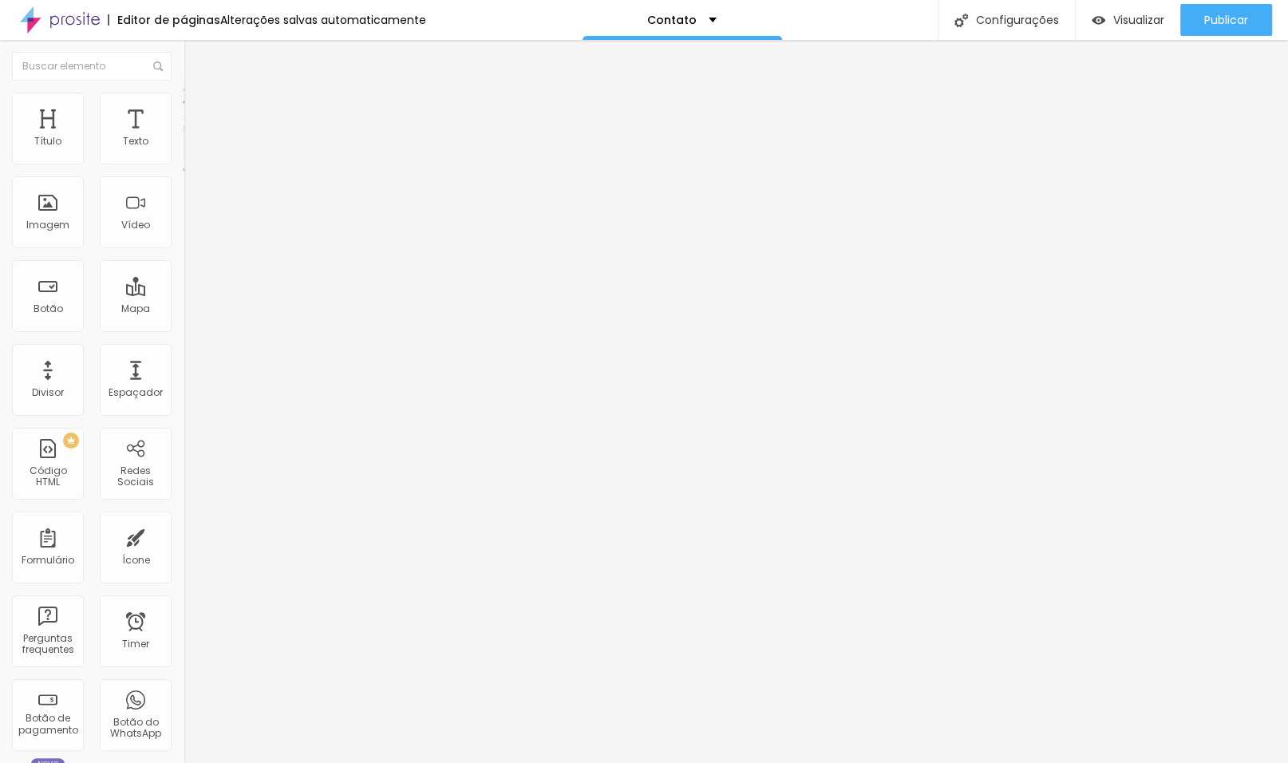
scroll to position [101, 0]
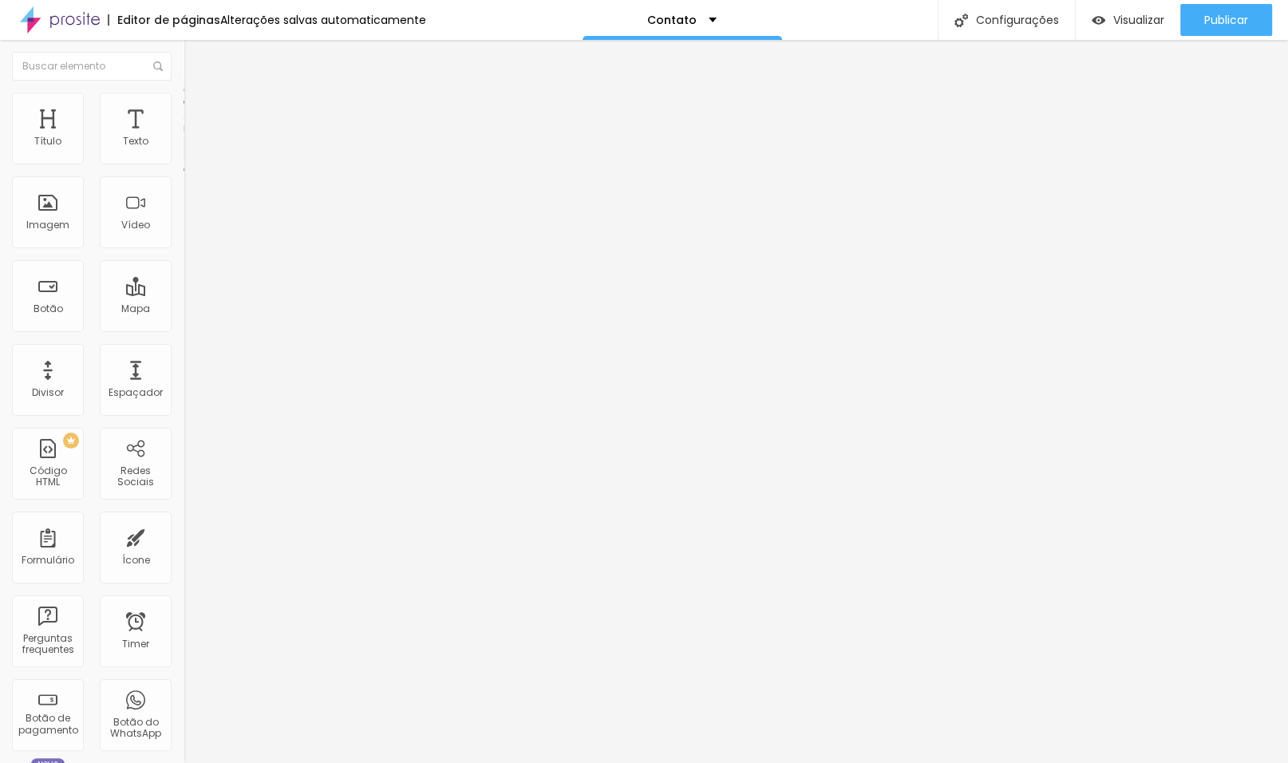
paste input "Pacotes"
type input "Pacotes"
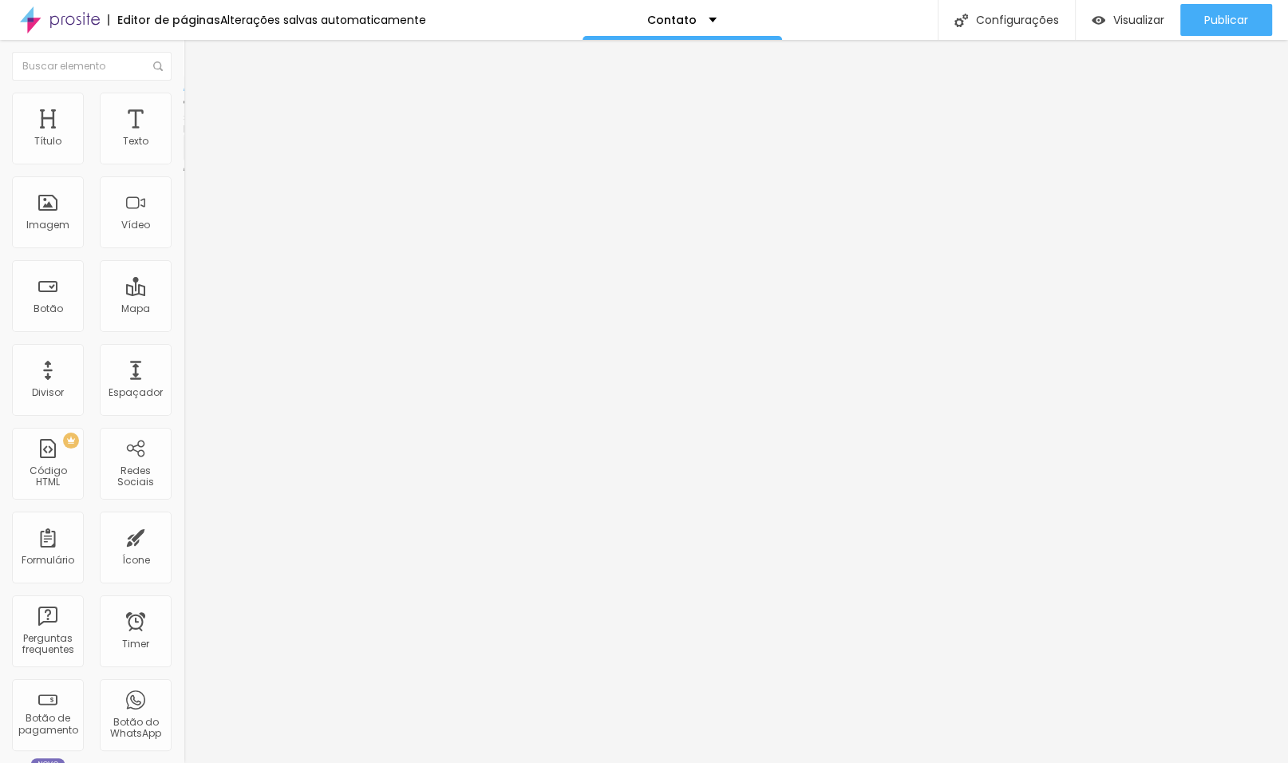
scroll to position [658, 0]
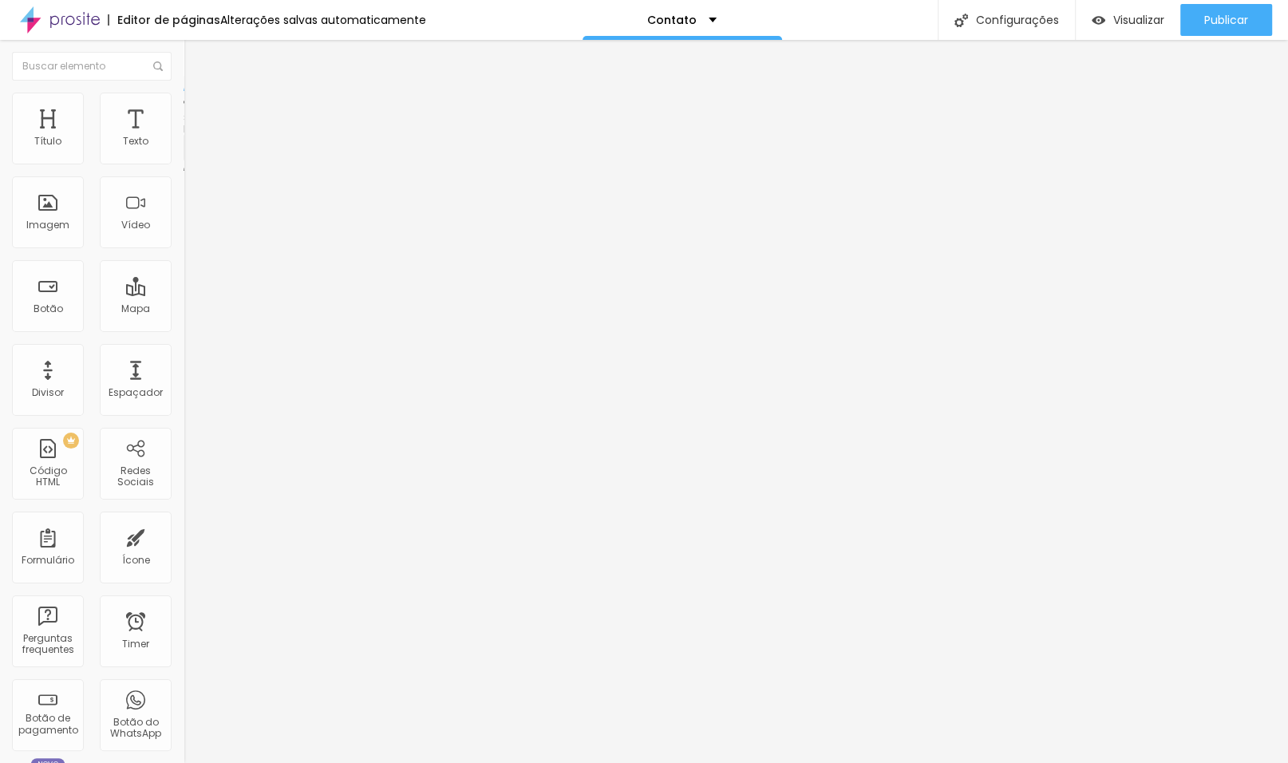
paste input "Casamento"
type input "Casamento"
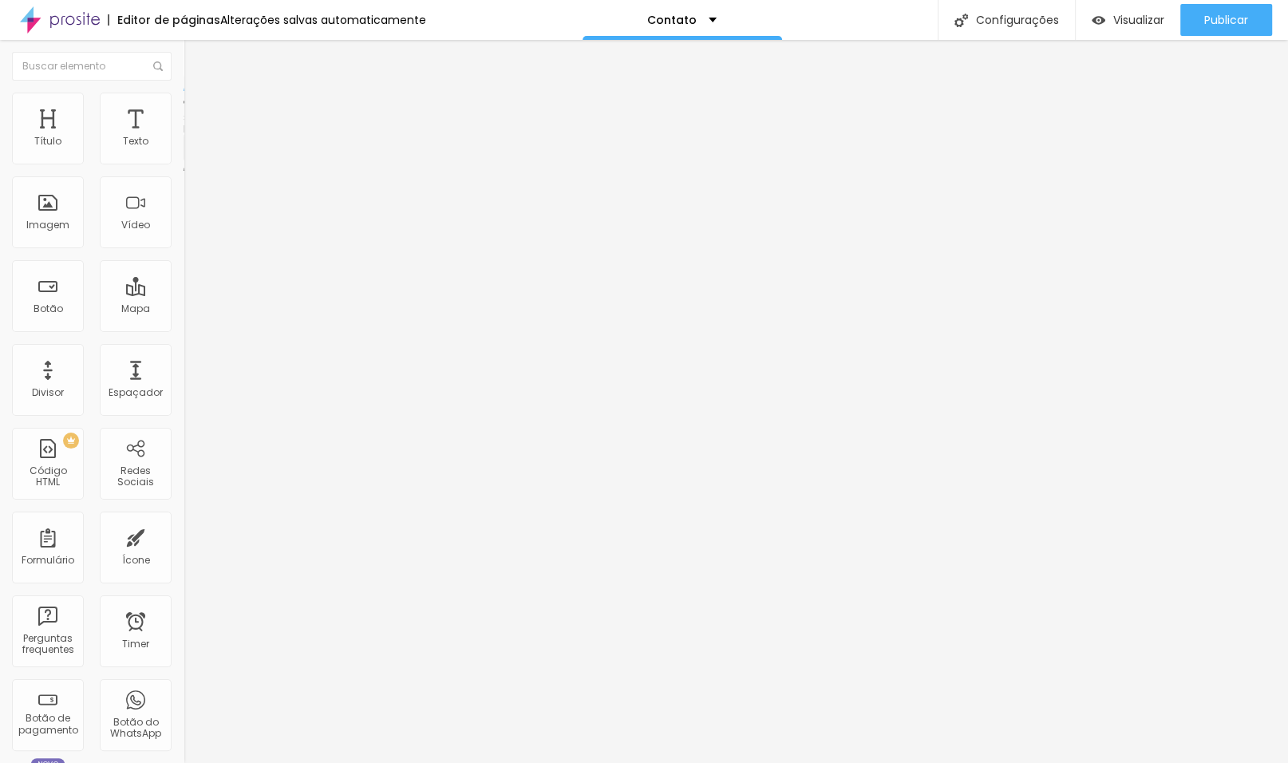
paste input "Chá Revelação"
type input "Chá Revelação"
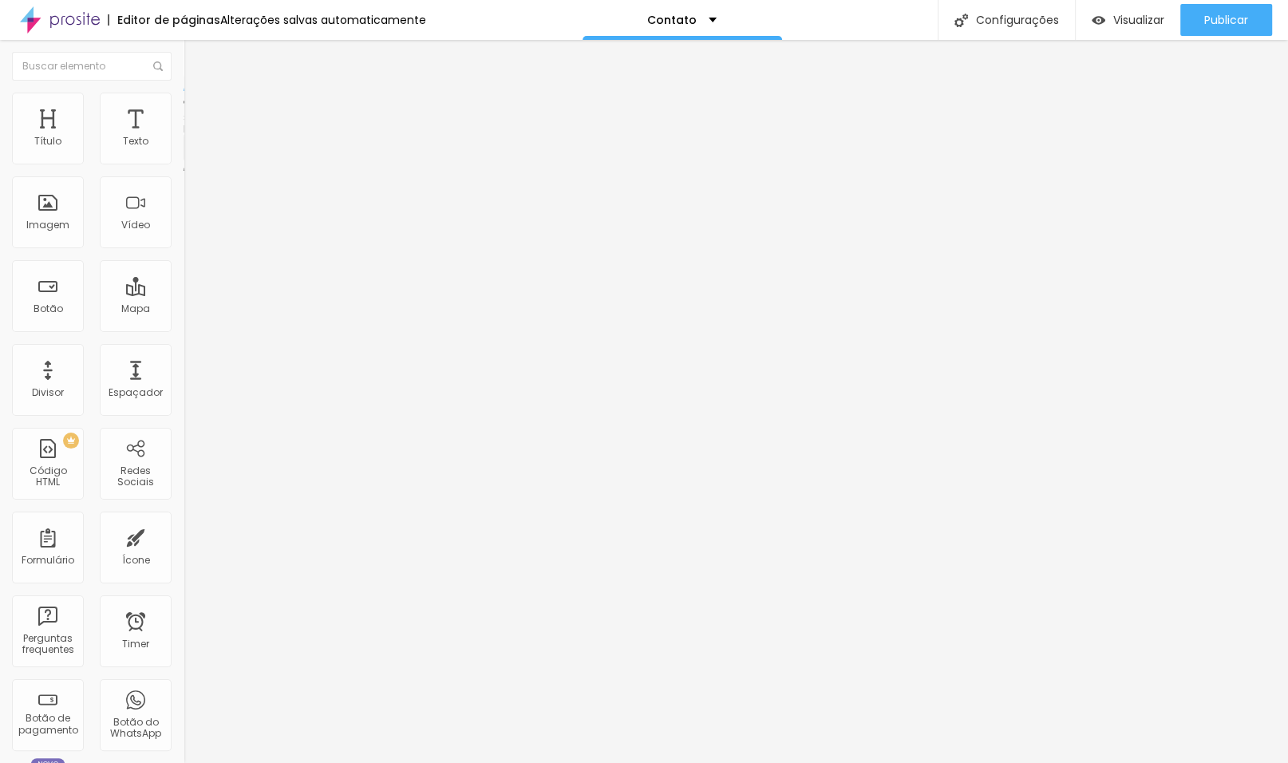
scroll to position [344, 0]
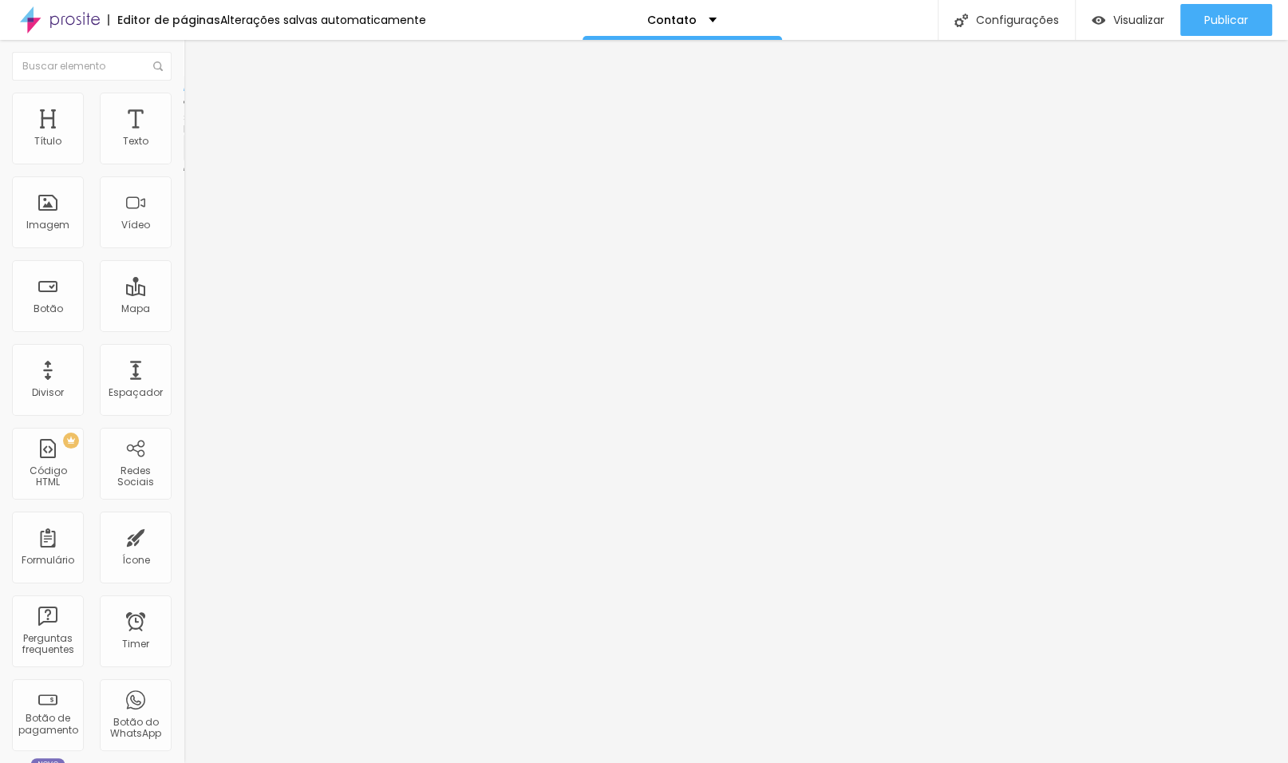
paste input "Batizado e Festas"
type input "Batizado e Festas"
drag, startPoint x: 421, startPoint y: 422, endPoint x: 499, endPoint y: 425, distance: 78.3
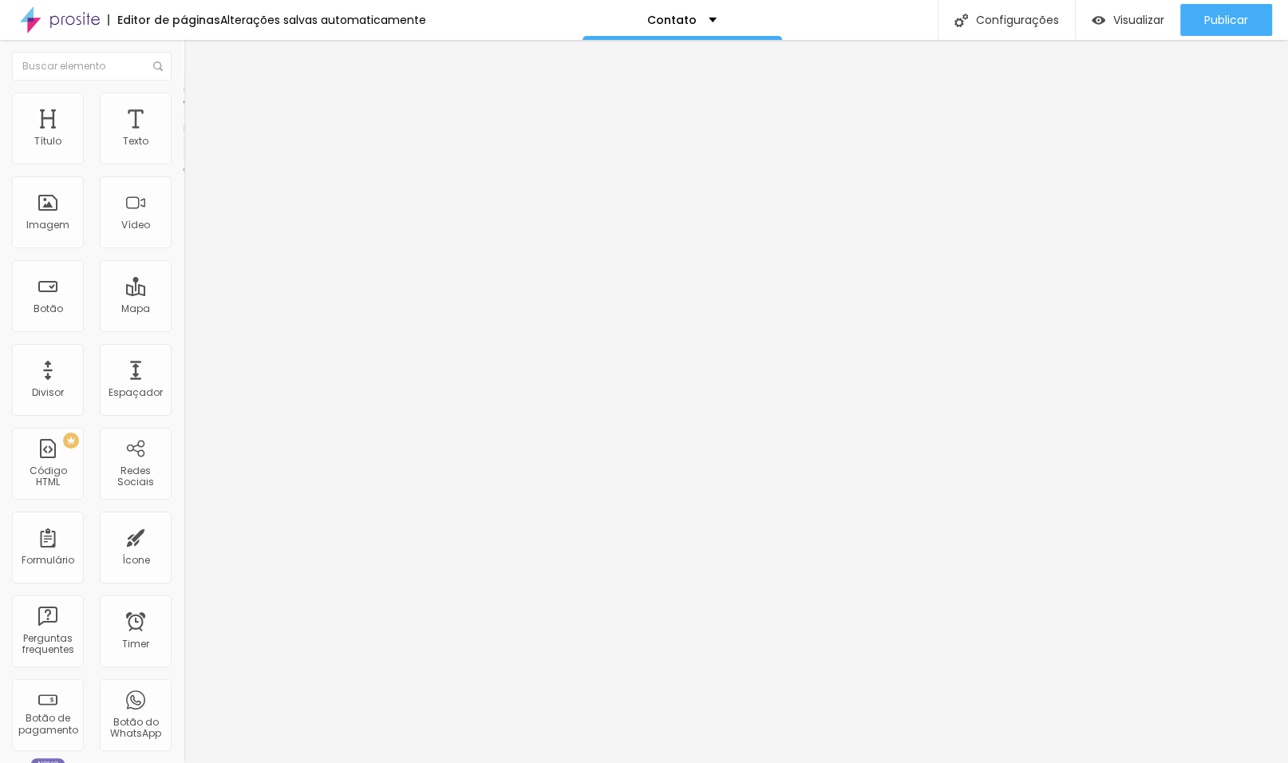
paste input "Marca Pessoal"
type input "Marca Pessoal"
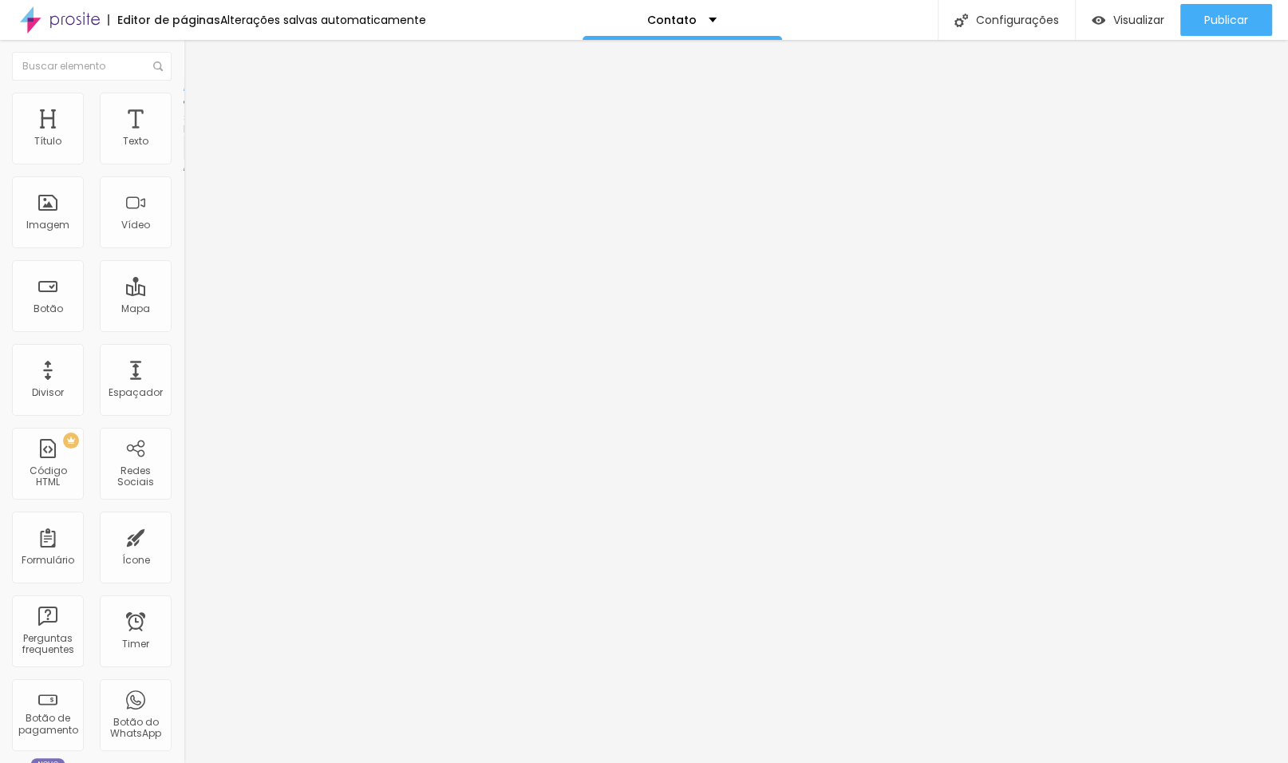
scroll to position [465, 0]
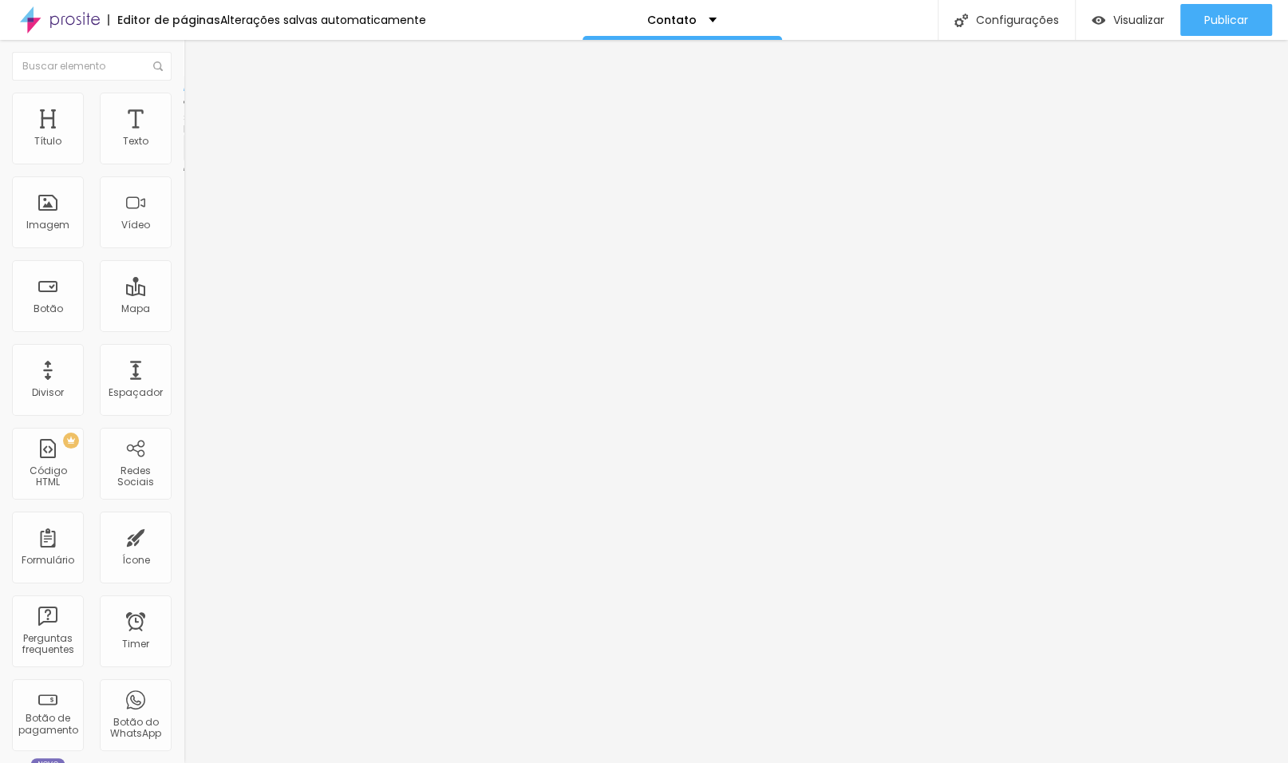
scroll to position [658, 0]
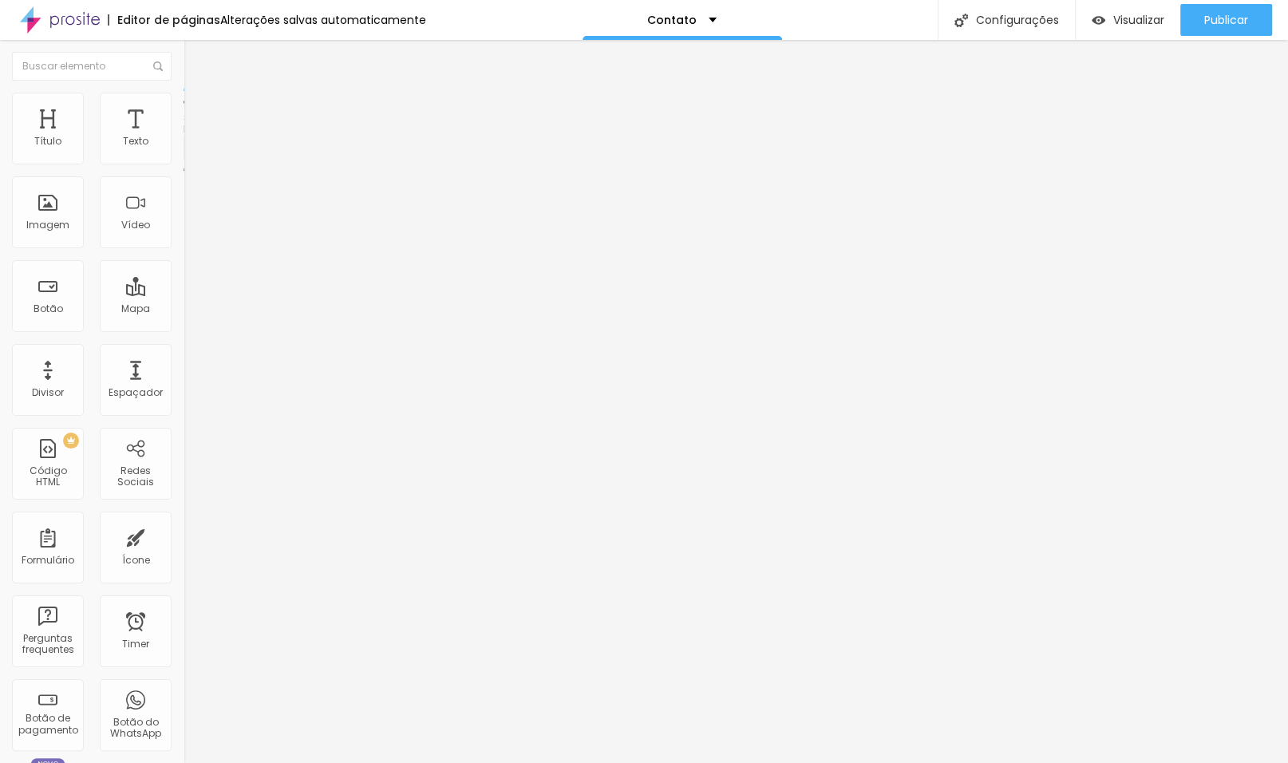
paste input "Fazer parte da Equipe"
type input "Fazer parte da Equipe"
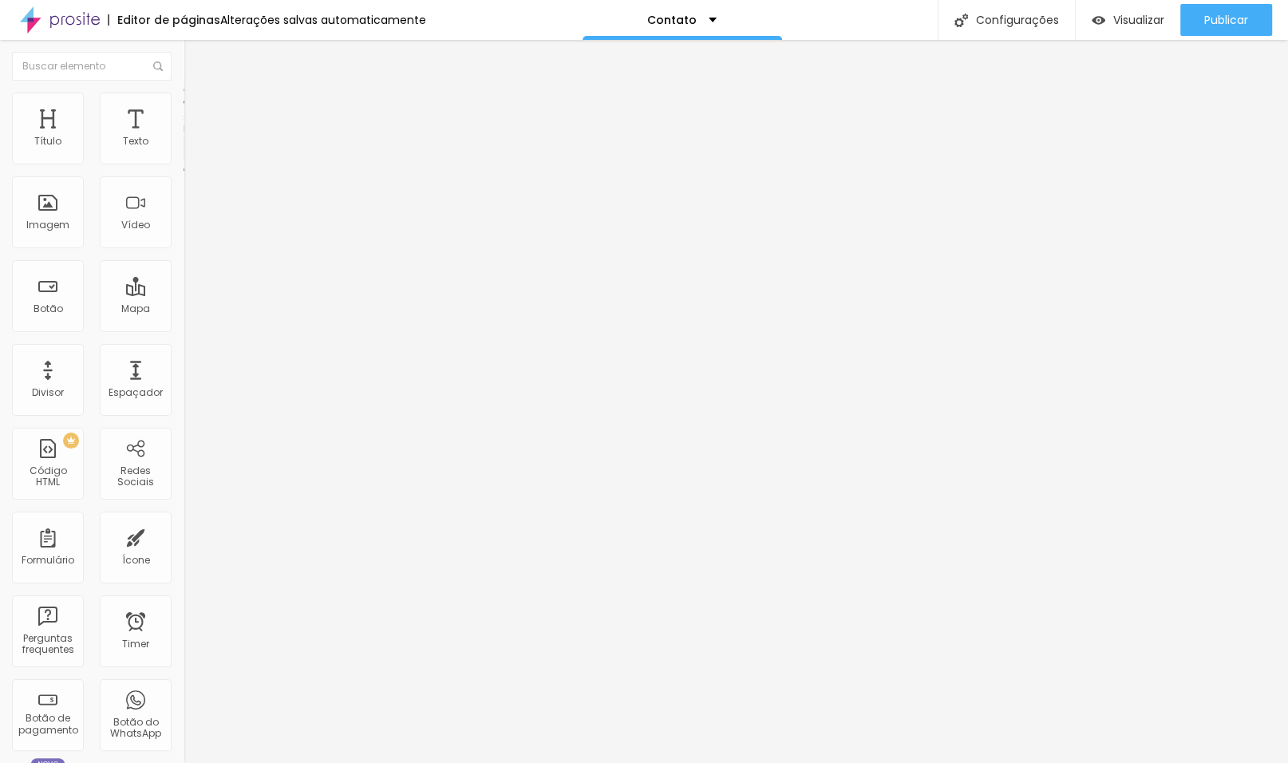
scroll to position [527, 0]
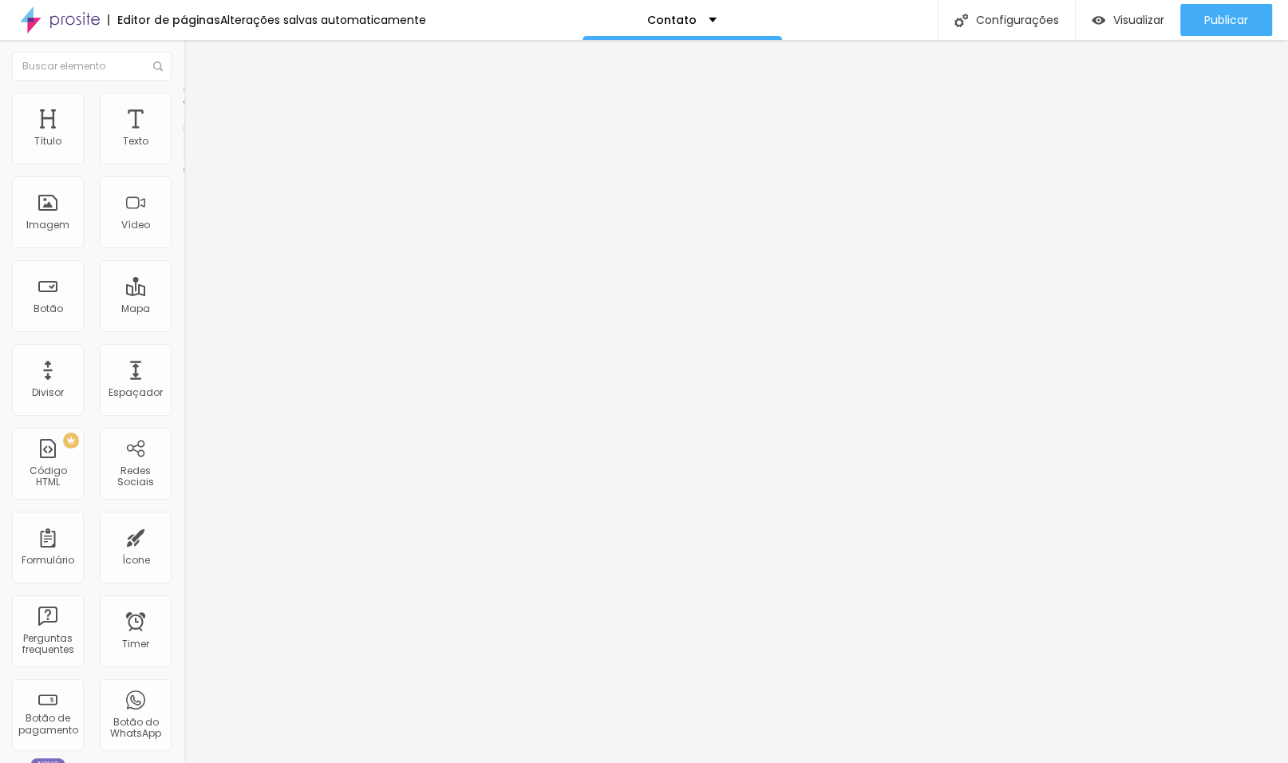
paste input "Álbuns"
type input "Álbuns"
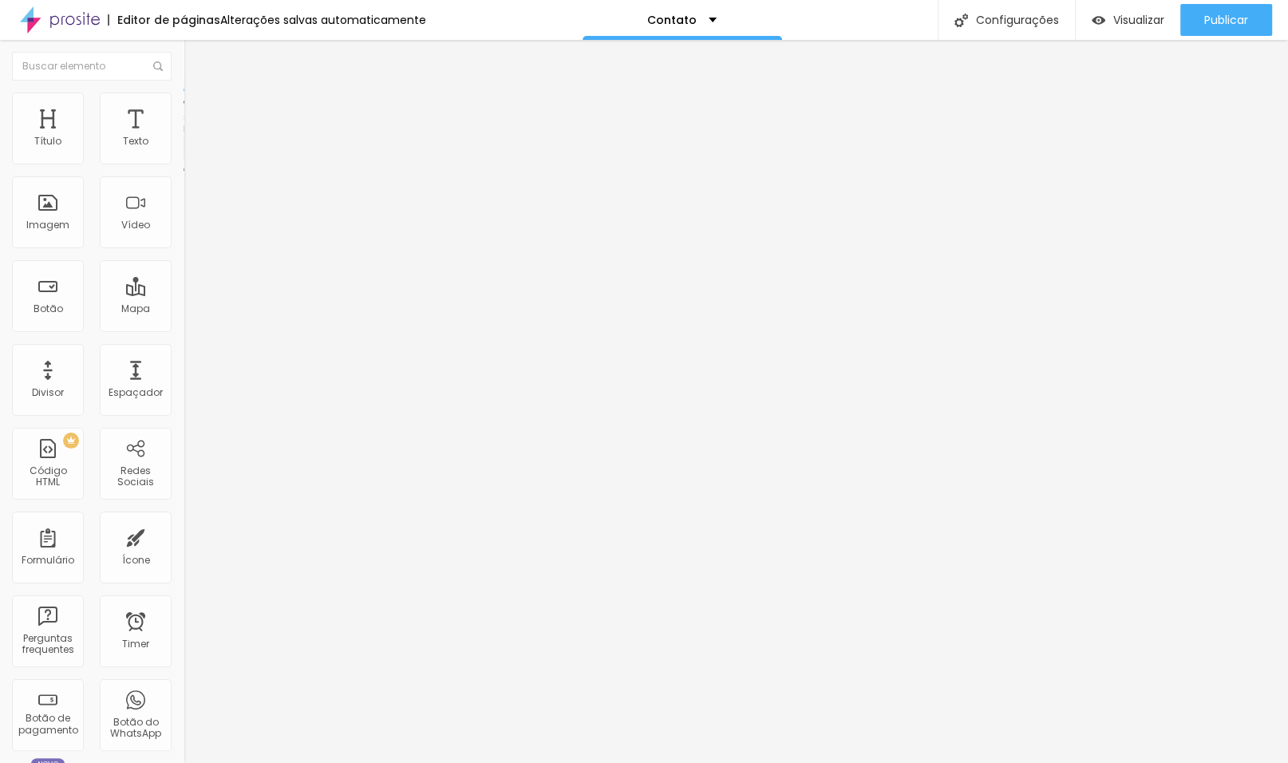
scroll to position [542, 0]
type input "Meu interesse é:"
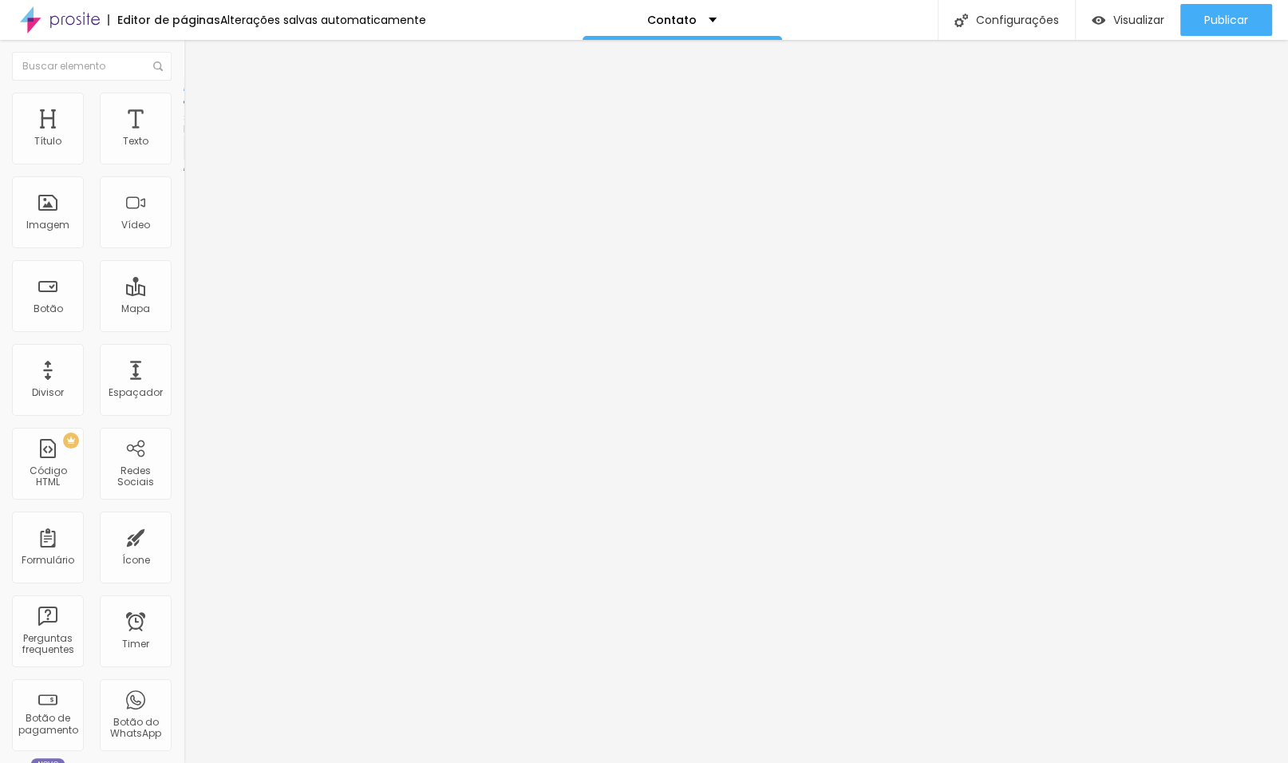
click at [184, 161] on img at bounding box center [189, 166] width 10 height 10
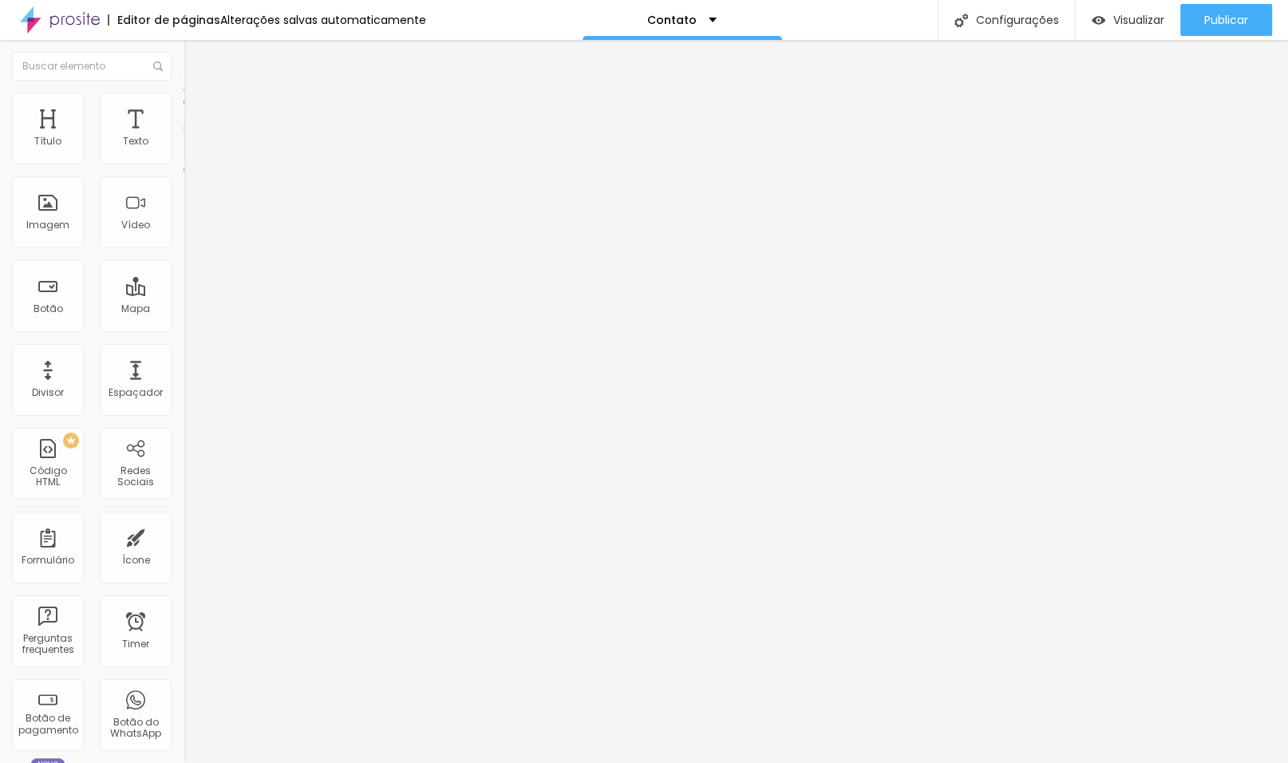
scroll to position [754, 0]
click at [184, 102] on img at bounding box center [191, 100] width 14 height 14
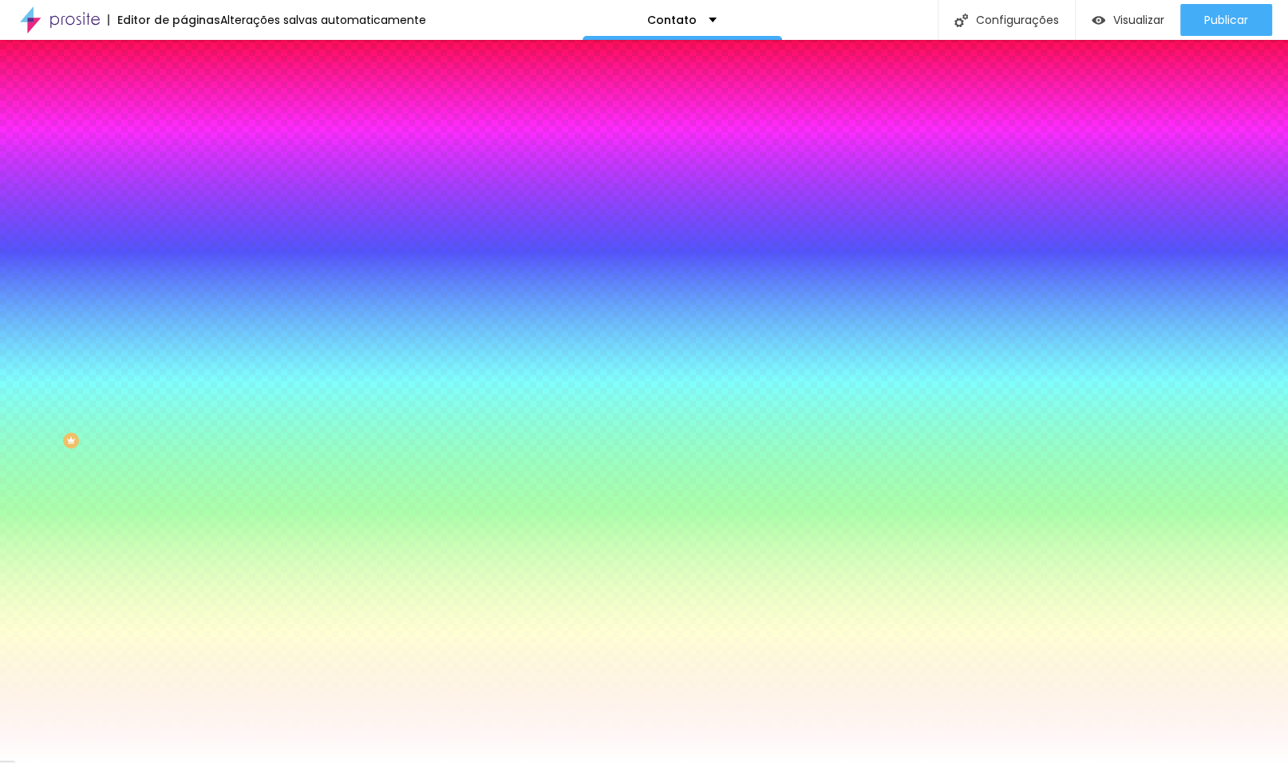
click at [184, 109] on img at bounding box center [191, 116] width 14 height 14
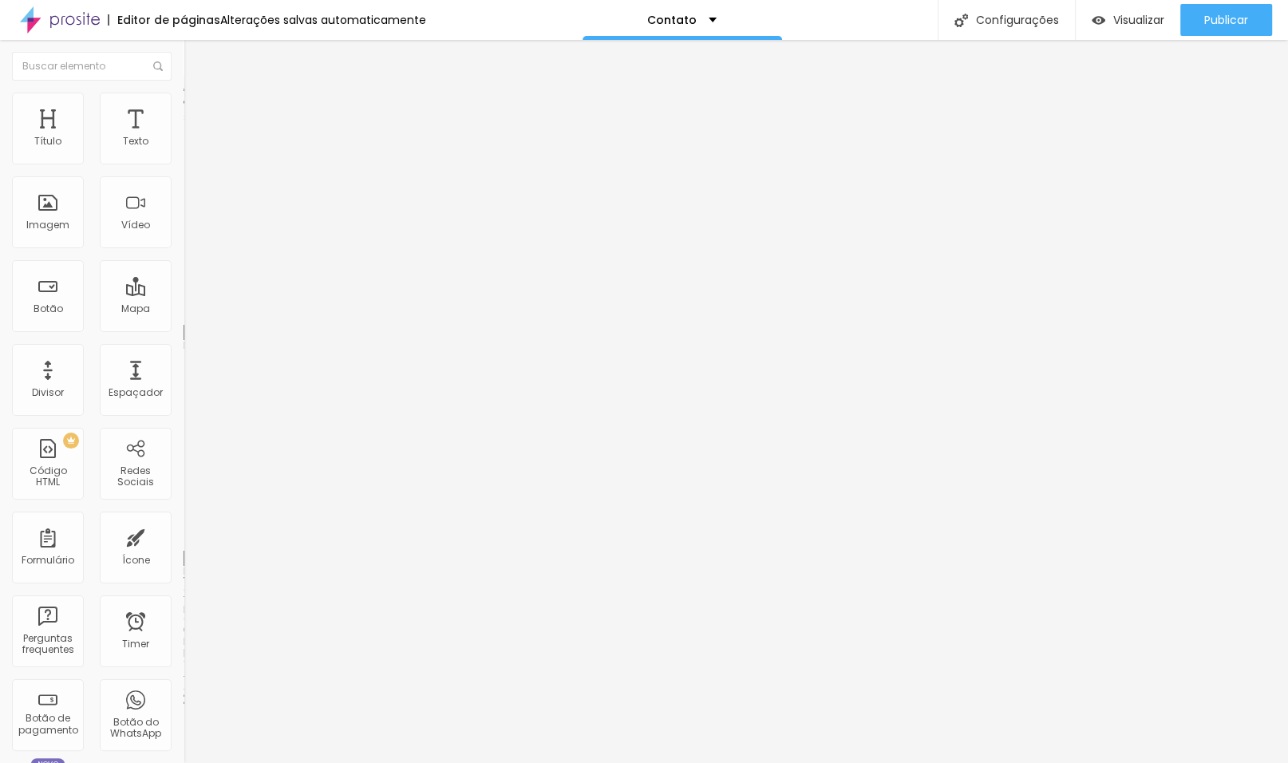
click at [184, 107] on ul "Conteúdo Estilo Avançado" at bounding box center [276, 101] width 184 height 48
click at [184, 100] on li "Estilo" at bounding box center [276, 101] width 184 height 16
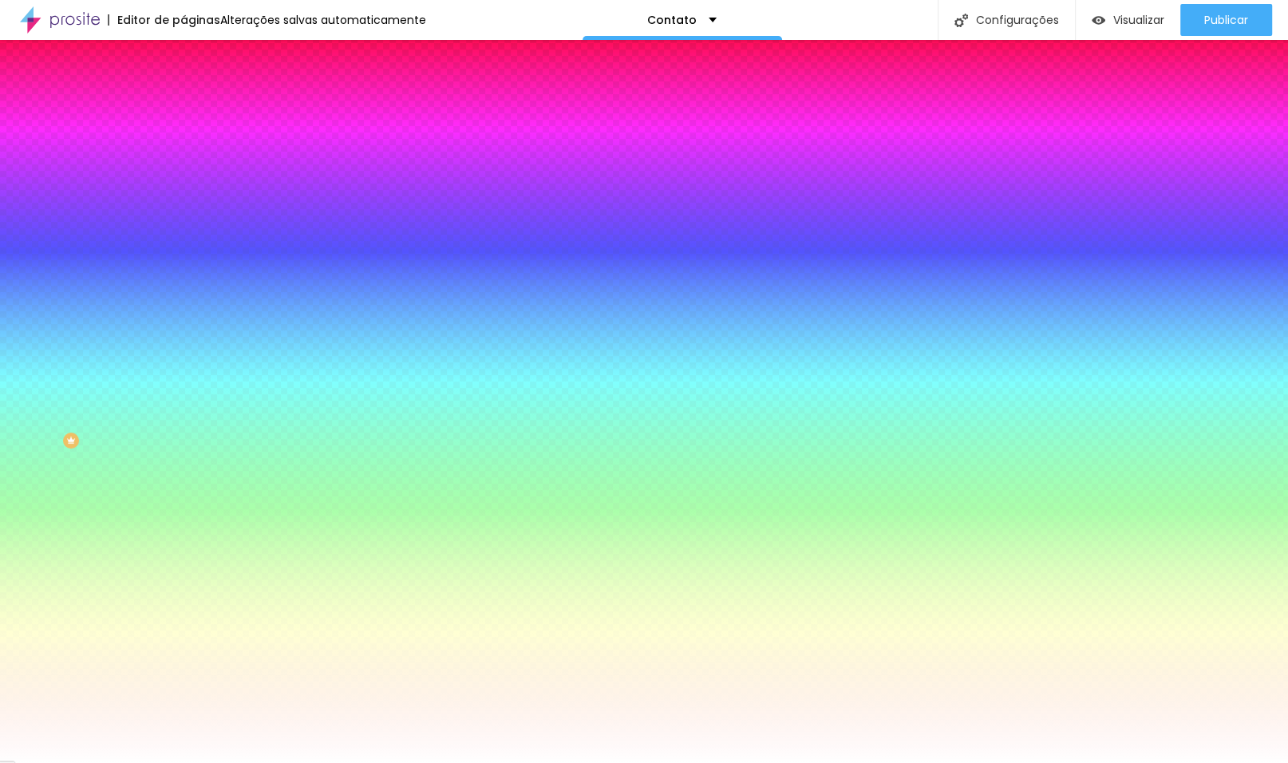
click at [184, 93] on li "Conteúdo" at bounding box center [276, 85] width 184 height 16
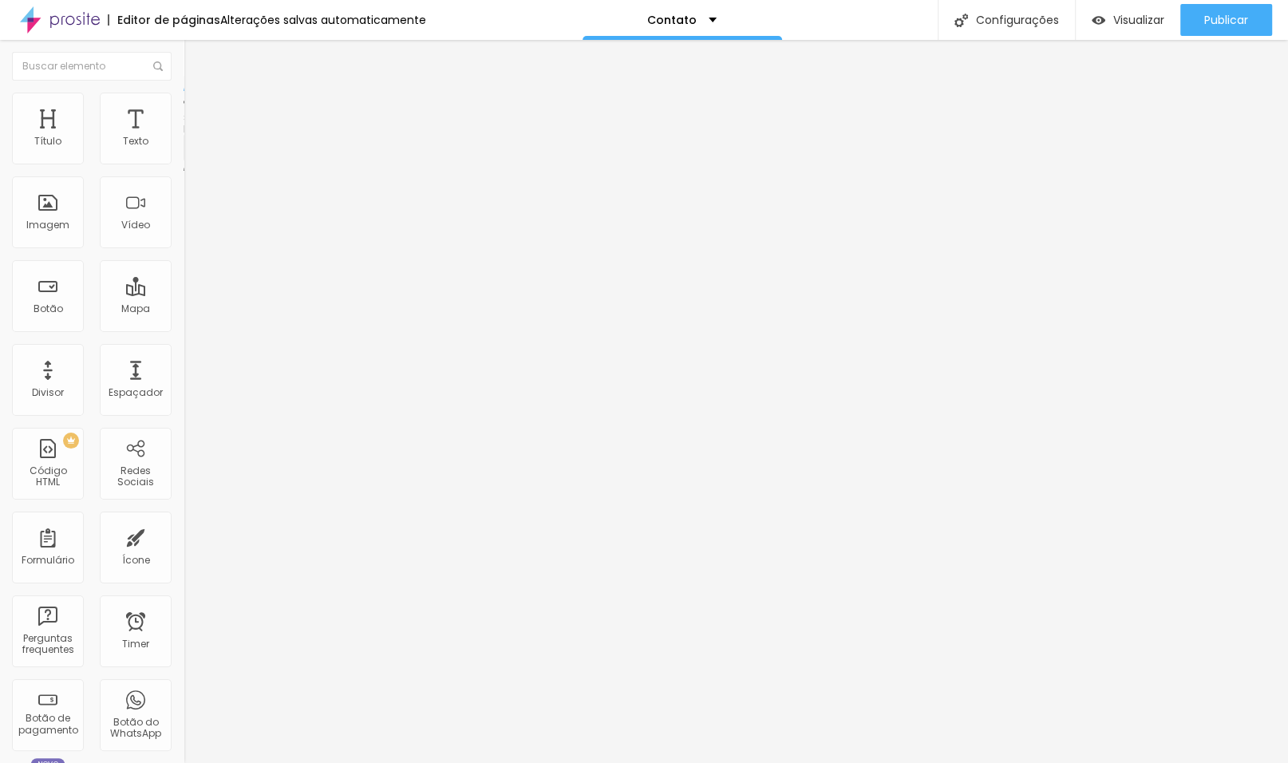
click at [184, 160] on span at bounding box center [189, 167] width 10 height 14
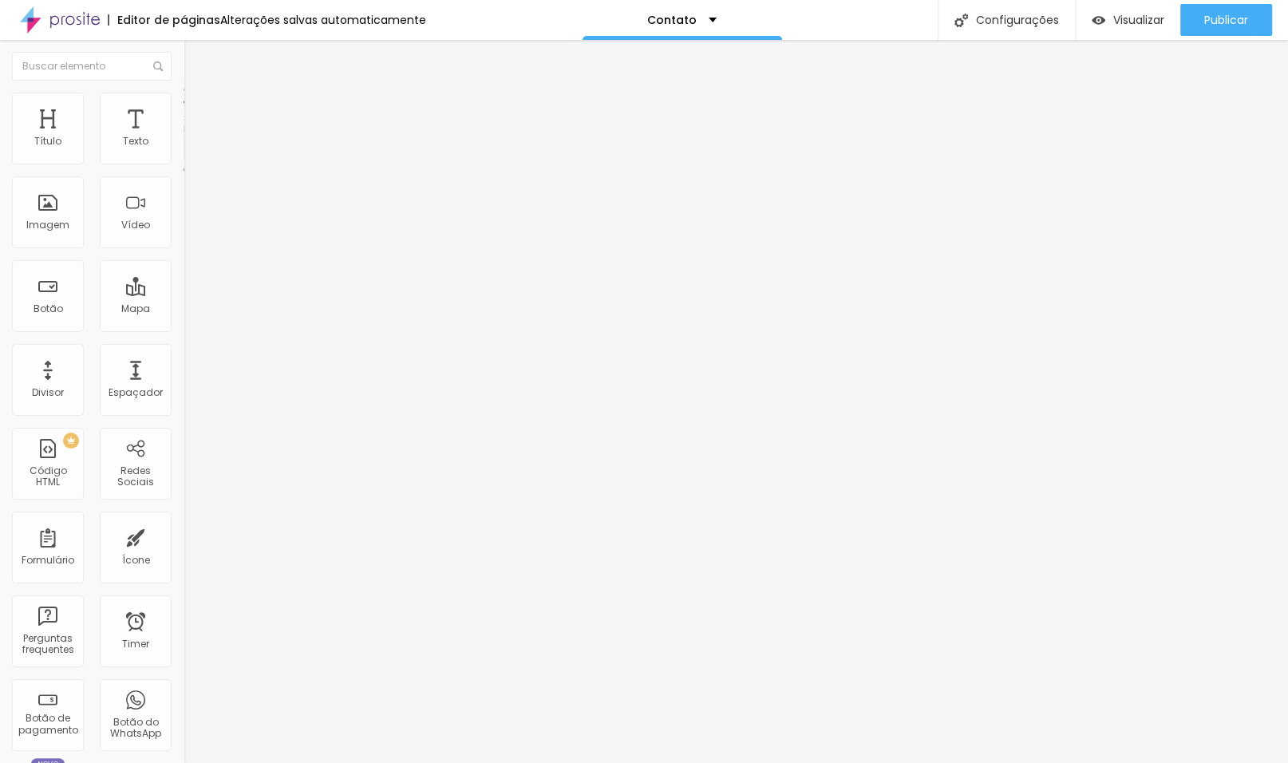
type input "Meu interesse é:"
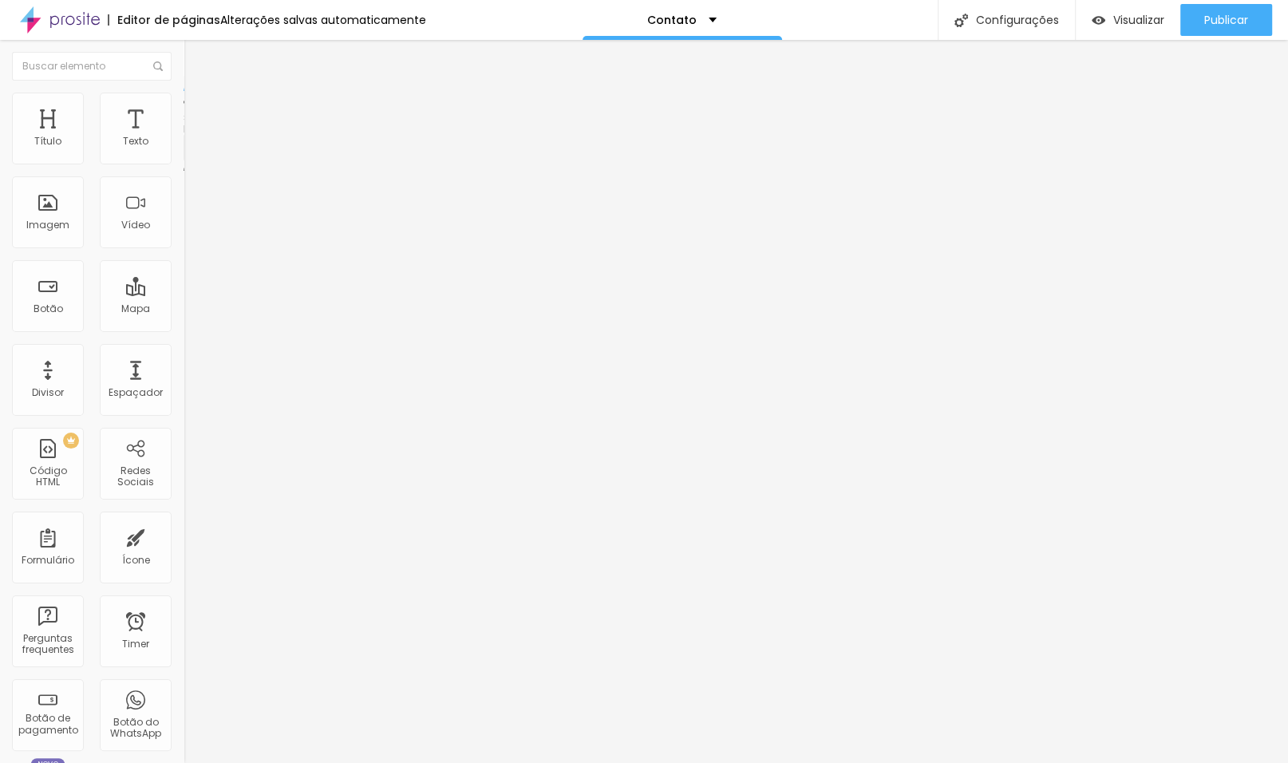
scroll to position [619, 0]
click at [1234, 19] on span "Publicar" at bounding box center [1226, 20] width 44 height 13
click at [1210, 24] on span "Publicar" at bounding box center [1226, 20] width 44 height 13
